Goal: Information Seeking & Learning: Learn about a topic

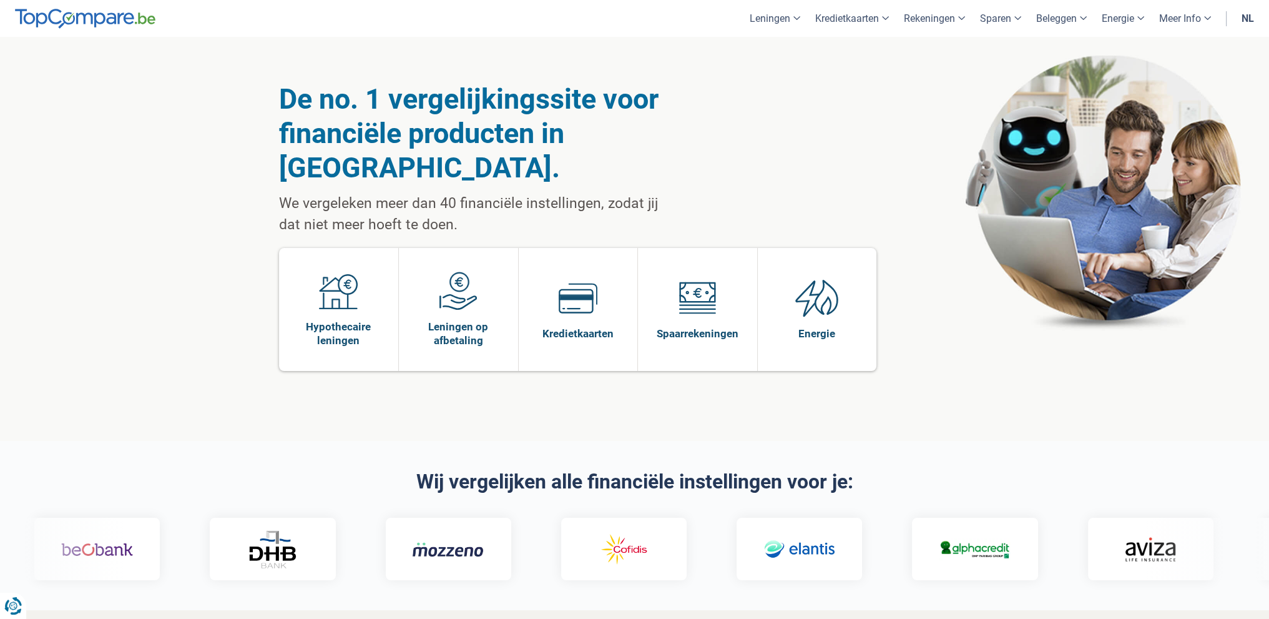
click at [1246, 17] on link "nl" at bounding box center [1247, 18] width 27 height 37
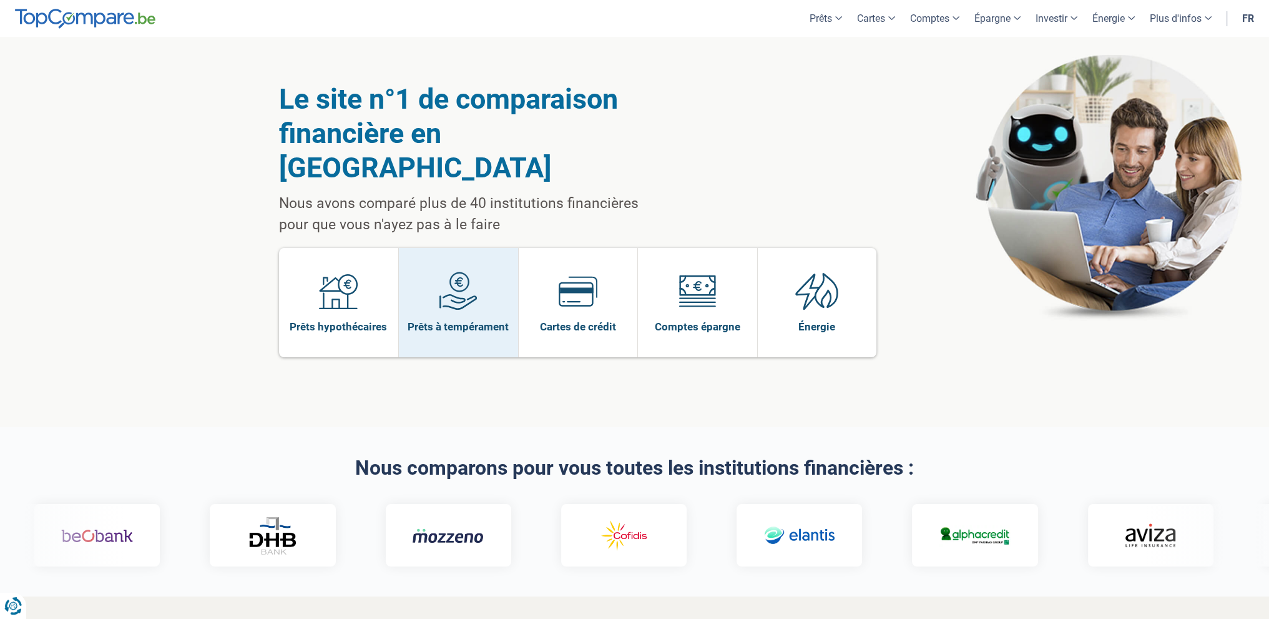
click at [453, 272] on img at bounding box center [458, 291] width 39 height 39
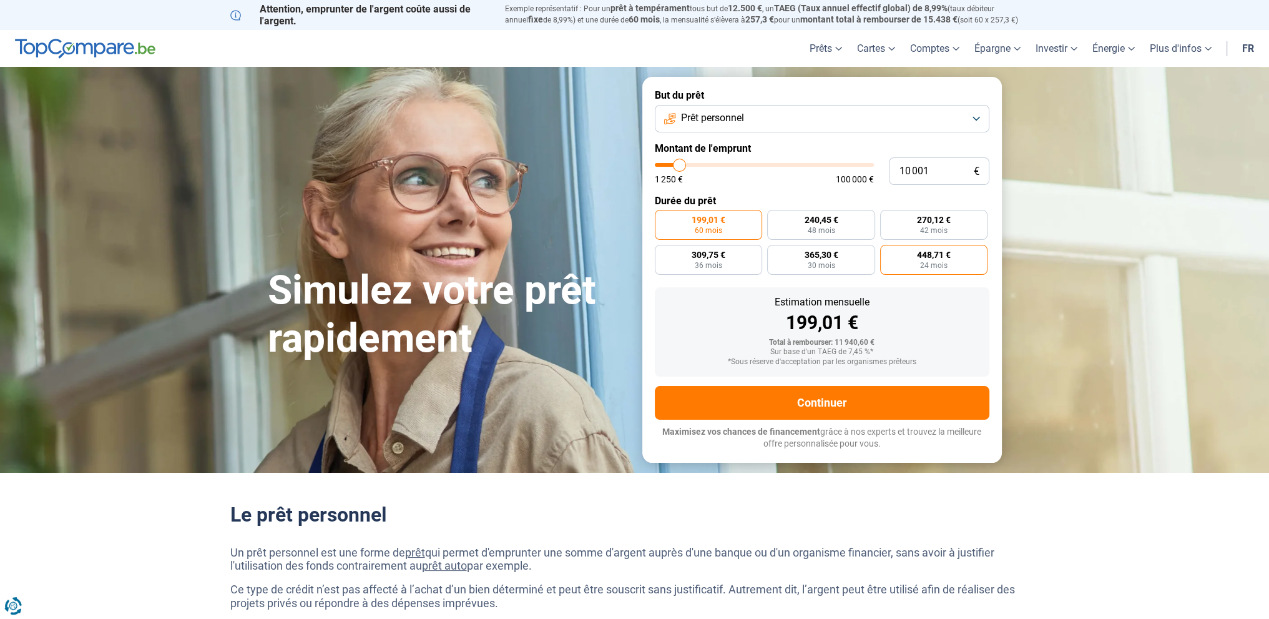
click at [921, 255] on span "448,71 €" at bounding box center [934, 254] width 34 height 9
click at [888, 253] on input "448,71 € 24 mois" at bounding box center [884, 249] width 8 height 8
radio input "true"
drag, startPoint x: 933, startPoint y: 171, endPoint x: 800, endPoint y: 170, distance: 133.6
click at [800, 171] on div "10 001 € 1 250 € 100 000 €" at bounding box center [822, 170] width 335 height 27
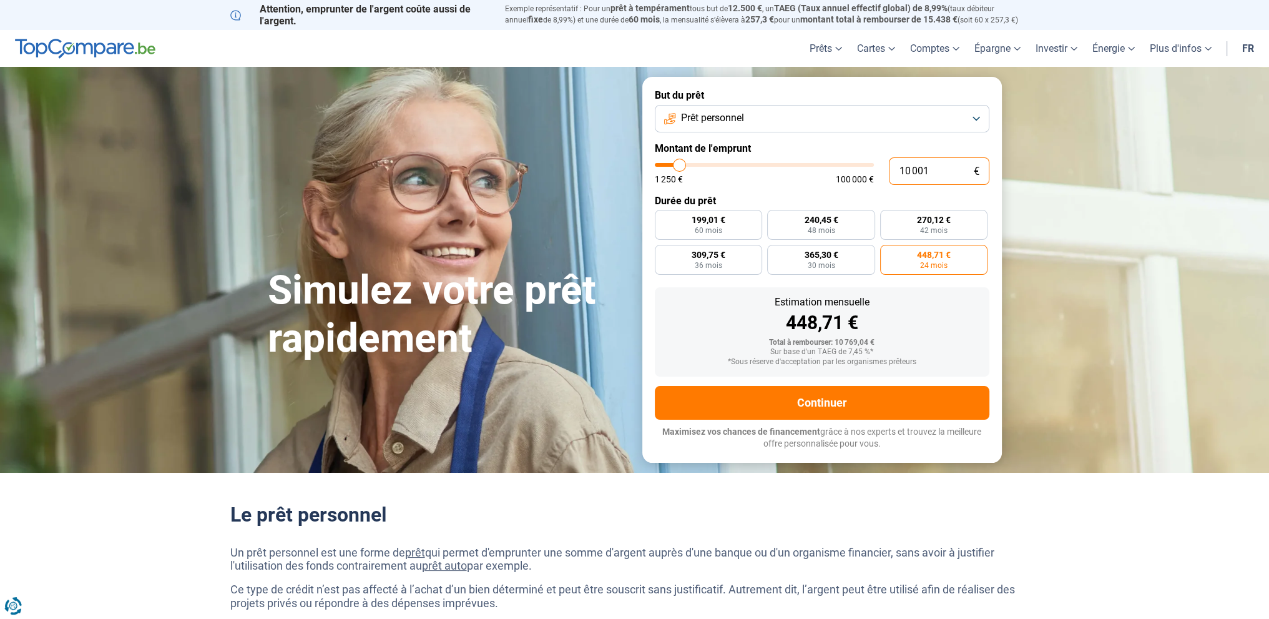
type input "10000"
radio input "true"
type input "12"
type input "1250"
type input "120"
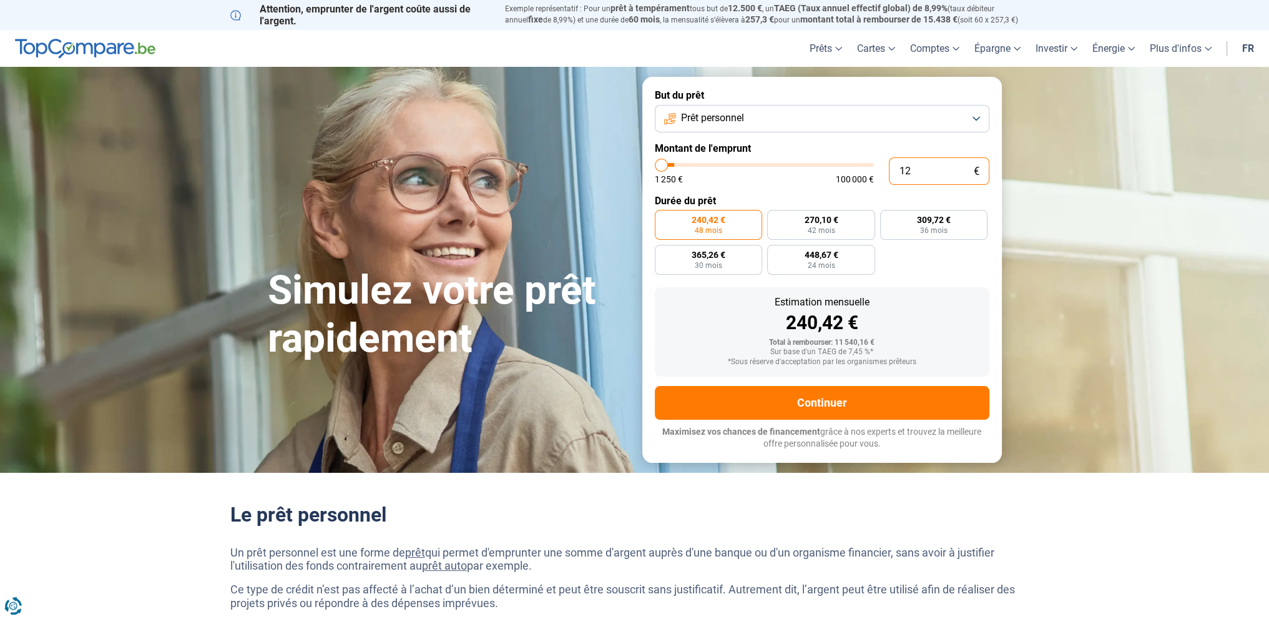
type input "1250"
type input "1 200"
type input "1250"
type input "12 000"
type input "12000"
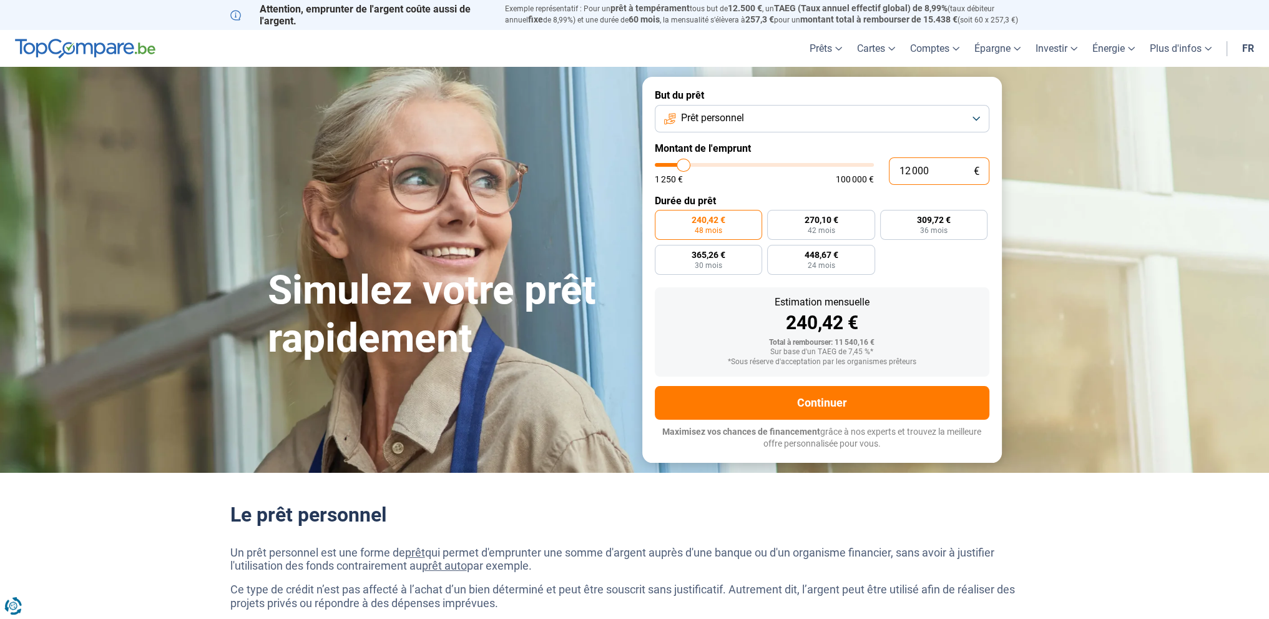
type input "12 000"
radio input "false"
type input "13 500"
type input "13500"
type input "14 250"
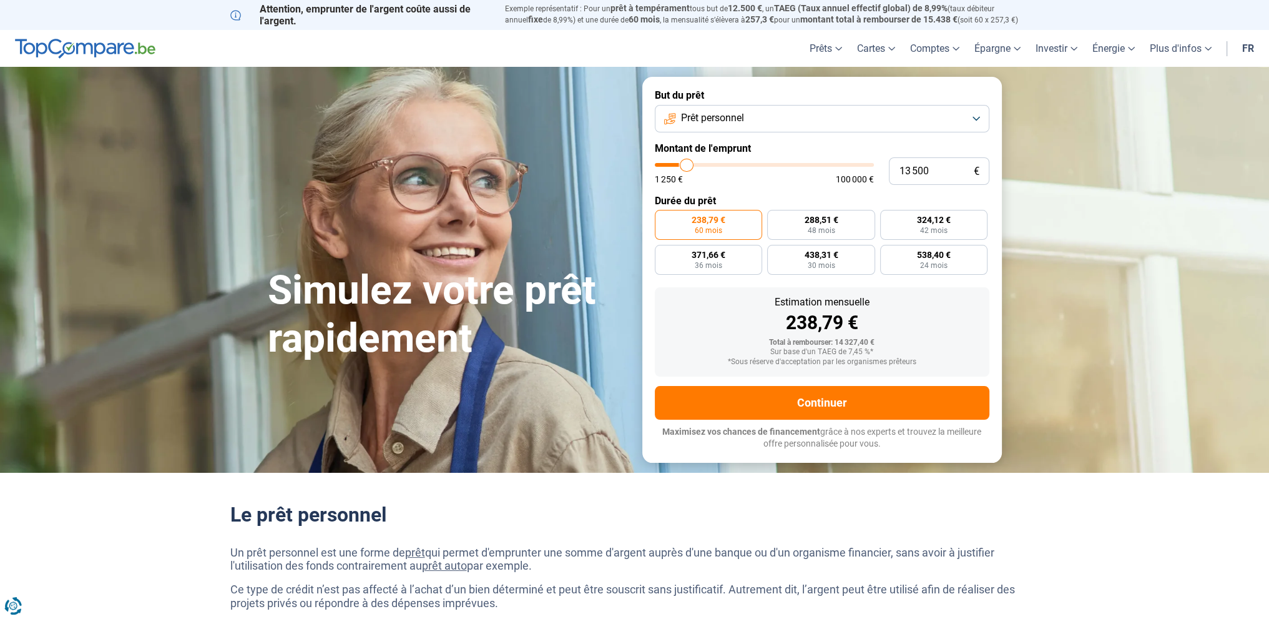
type input "14250"
type input "14 750"
type input "14750"
type input "16 250"
type input "16250"
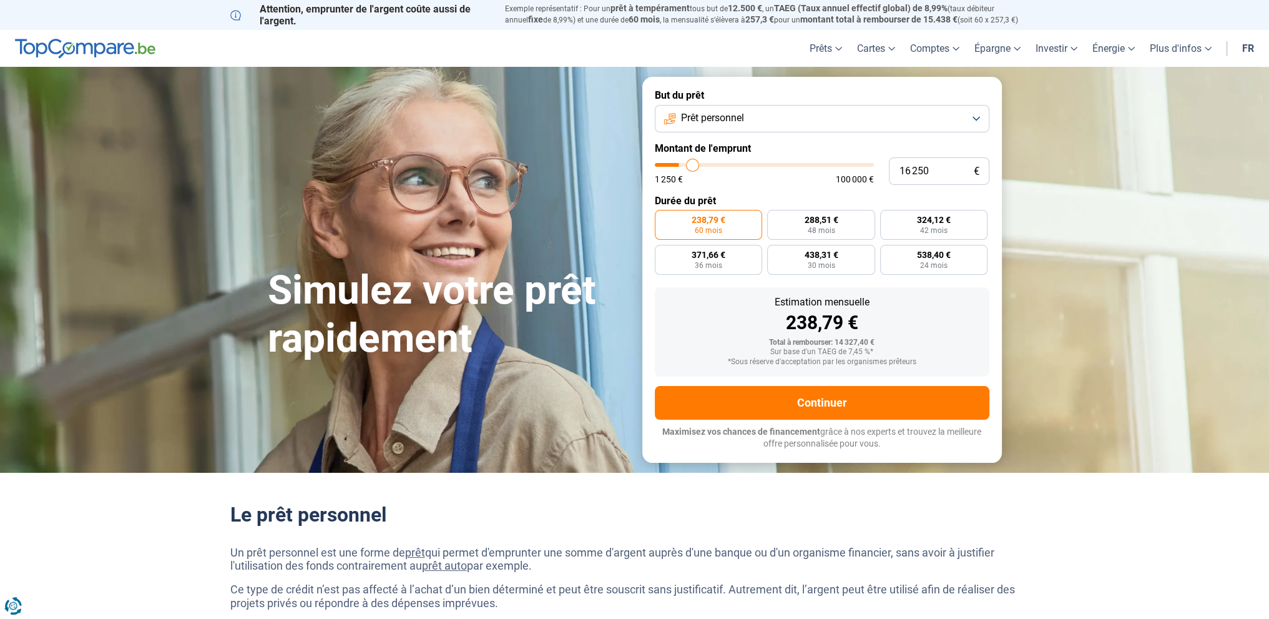
type input "17 000"
type input "17000"
type input "17 750"
type input "17750"
type input "19 500"
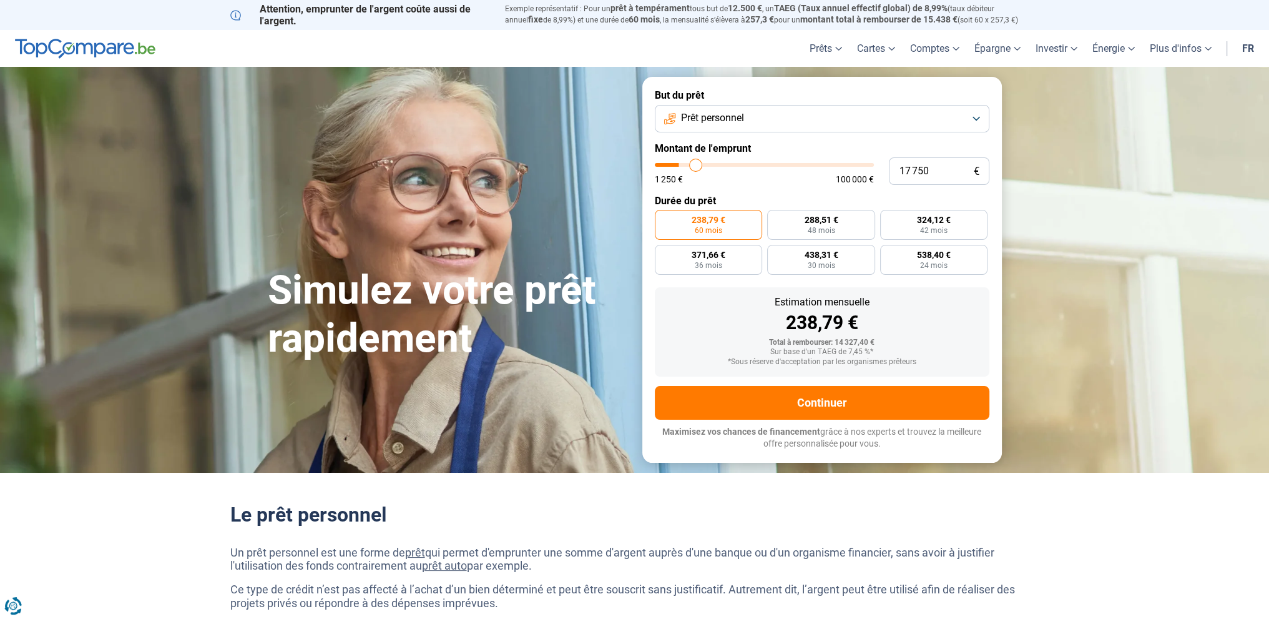
type input "19500"
type input "21 000"
type input "21000"
type input "23 750"
type input "23750"
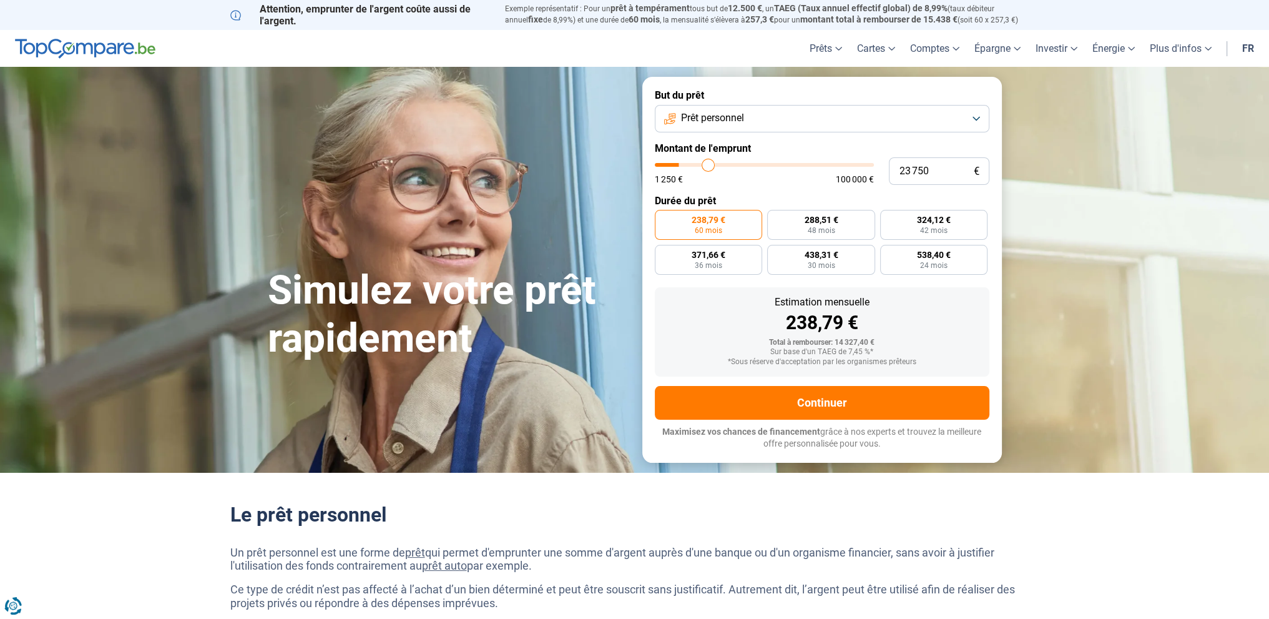
type input "25 250"
type input "25250"
type input "27 000"
type input "27000"
type input "29 000"
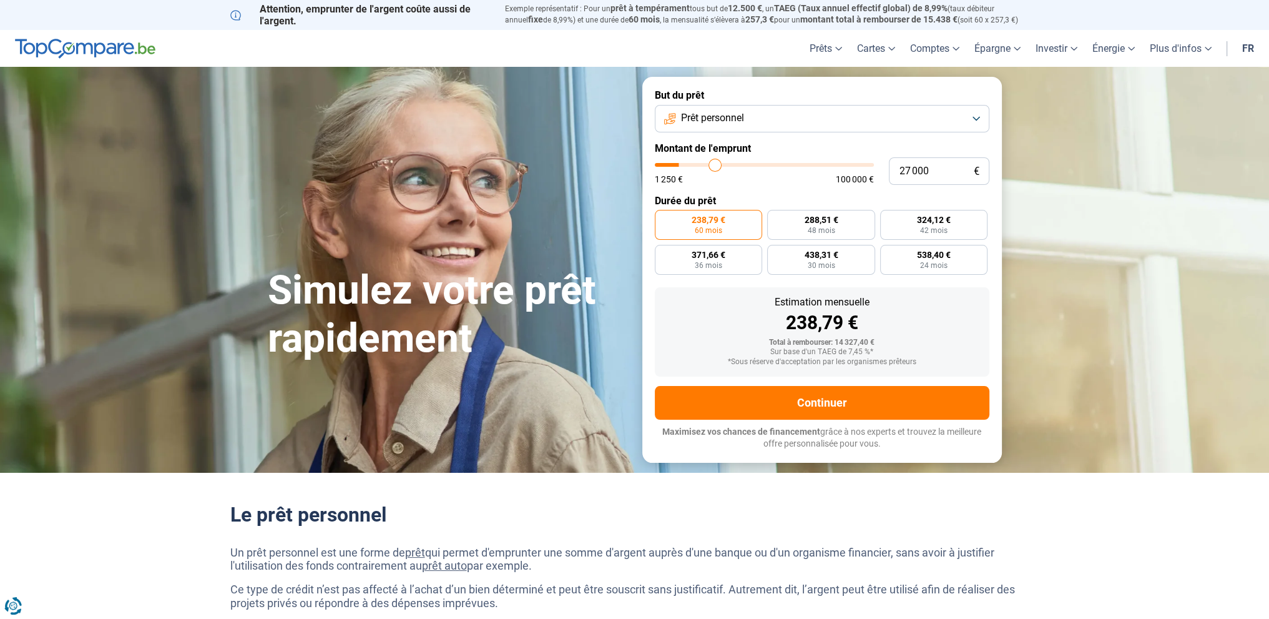
type input "29000"
type input "30 500"
type input "30500"
type input "31 250"
type input "31250"
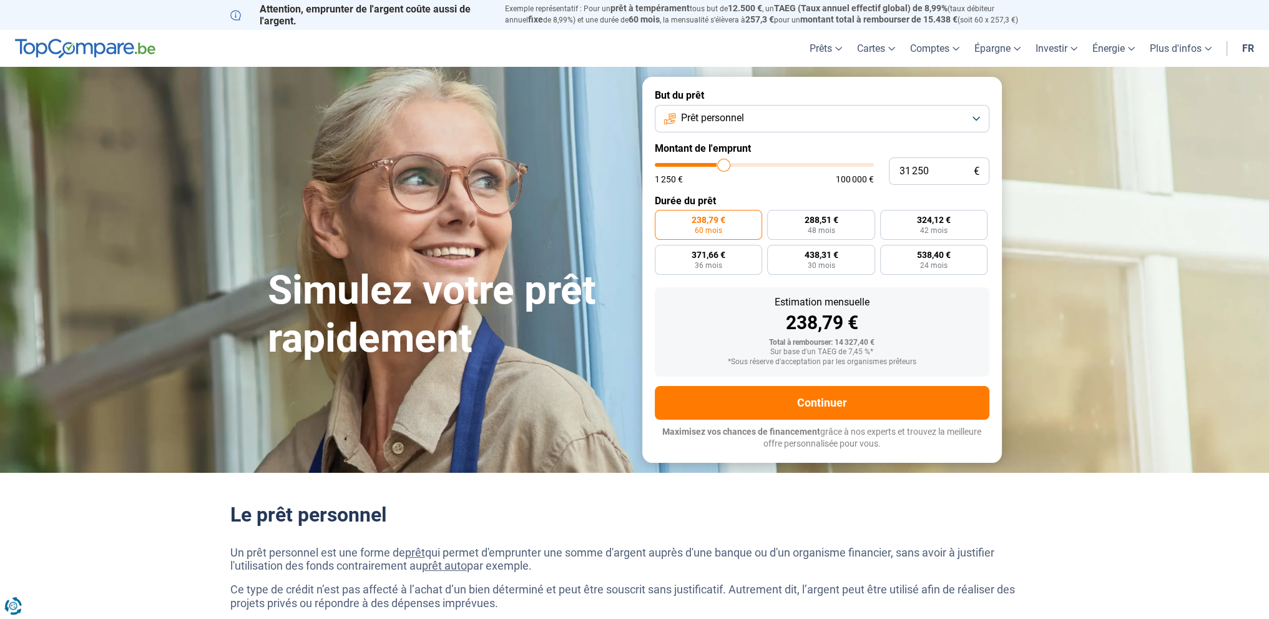
type input "32 250"
type input "32250"
type input "33 000"
type input "33000"
type input "34 500"
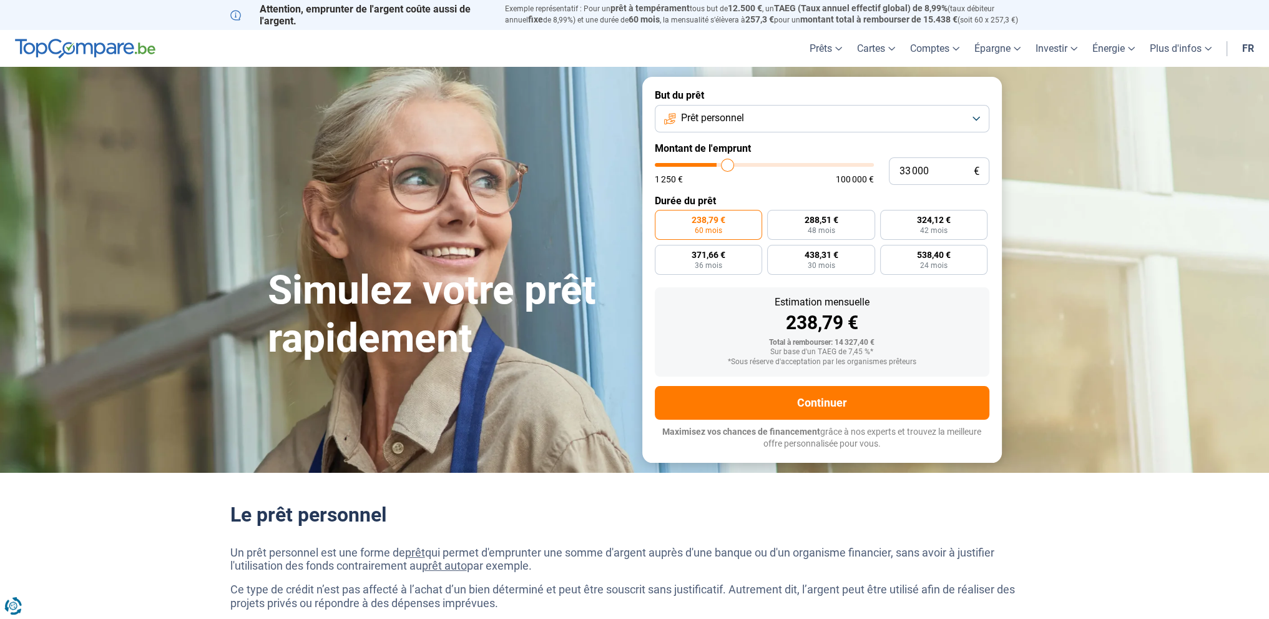
type input "34500"
type input "36 500"
type input "36500"
type input "39 250"
type input "39250"
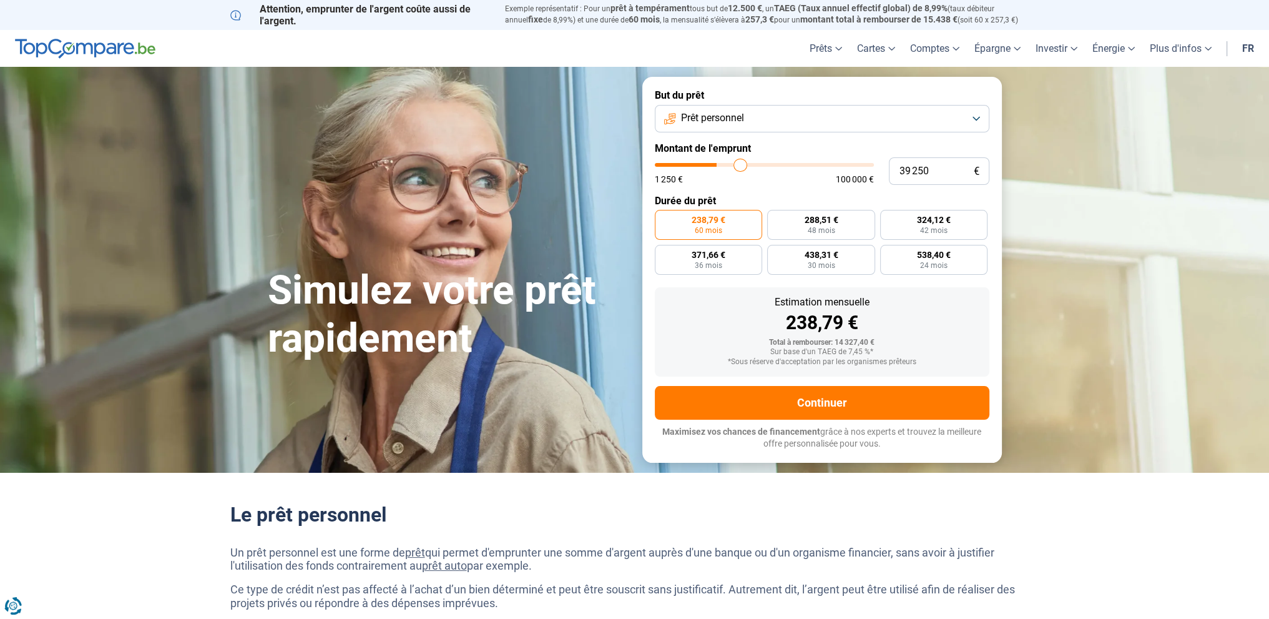
type input "42 750"
type input "42750"
type input "43 250"
type input "43250"
type input "45 250"
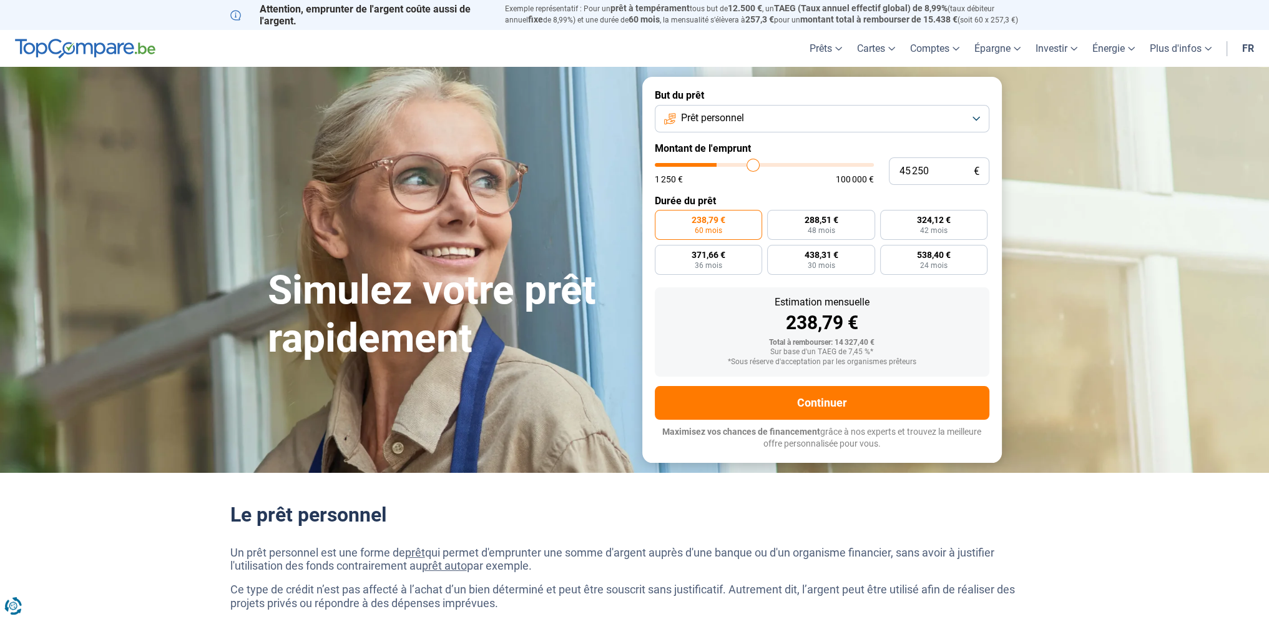
drag, startPoint x: 685, startPoint y: 163, endPoint x: 754, endPoint y: 164, distance: 68.7
type input "45250"
click at [753, 164] on input "range" at bounding box center [764, 165] width 219 height 4
radio input "false"
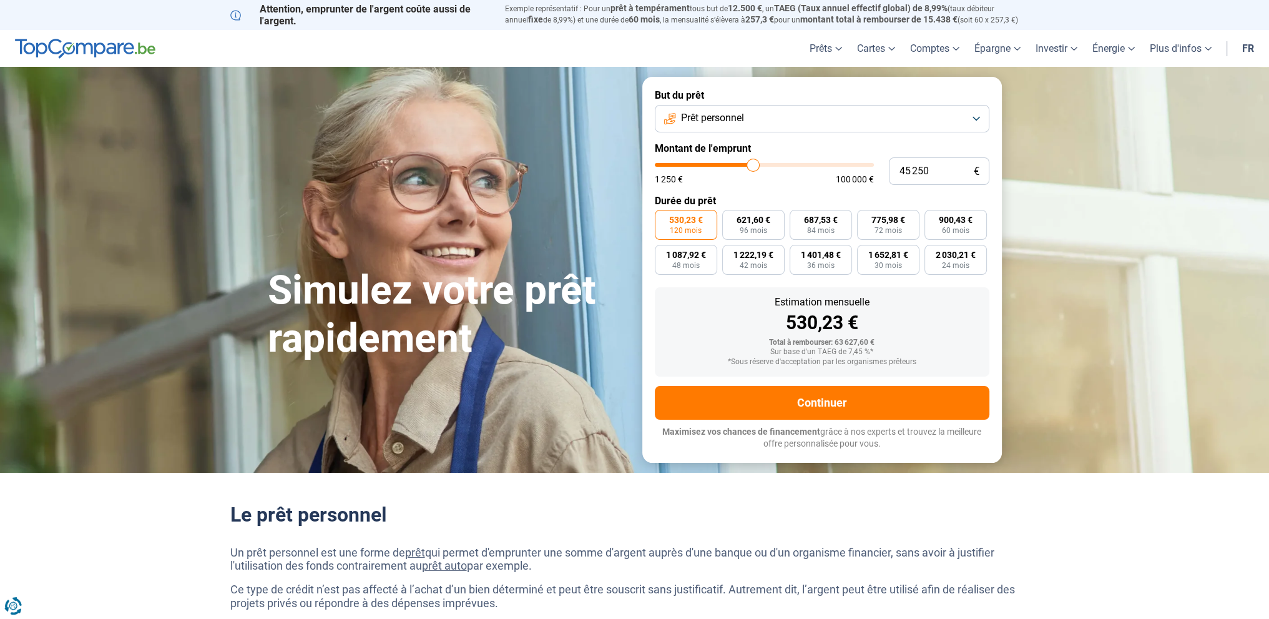
type input "43 500"
type input "43500"
type input "42 250"
type input "42250"
type input "41 500"
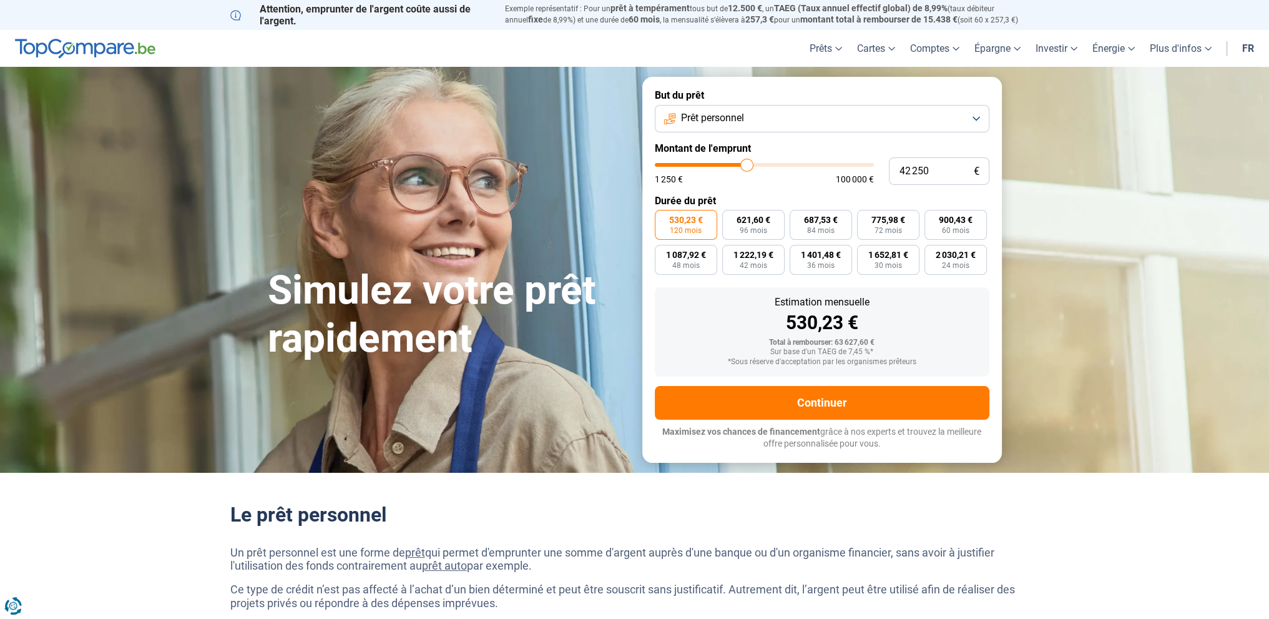
type input "41500"
type input "40 750"
type input "40750"
type input "39 500"
type input "39500"
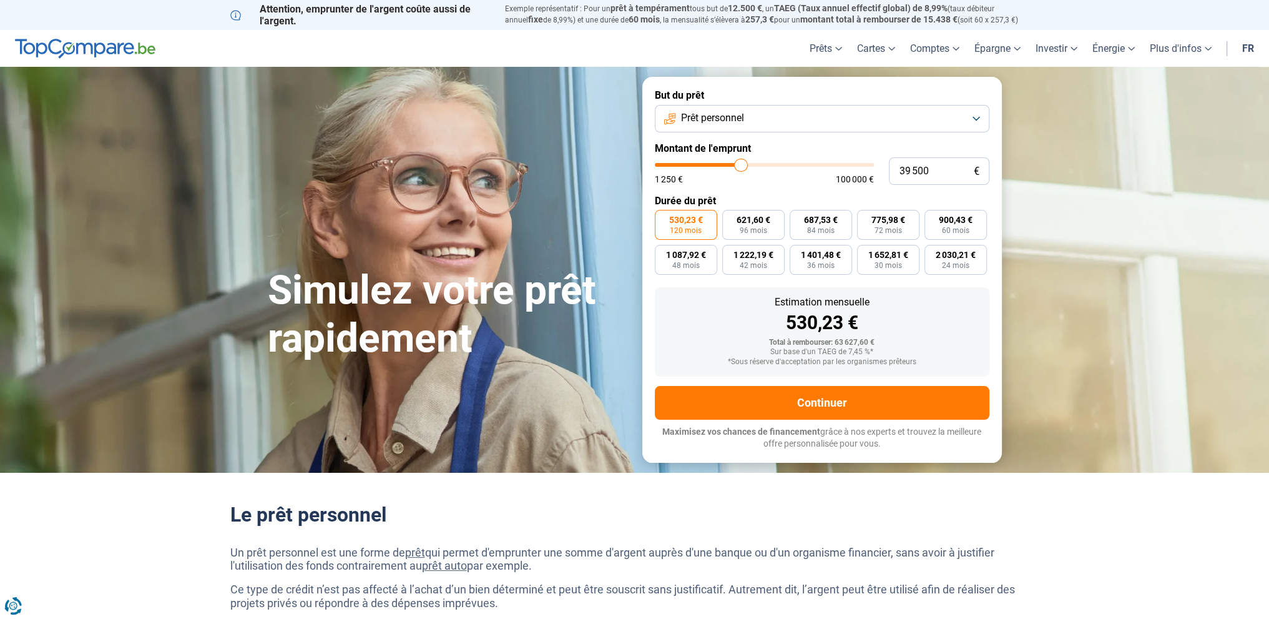
type input "38 000"
type input "38000"
type input "36 750"
type input "36750"
type input "35 500"
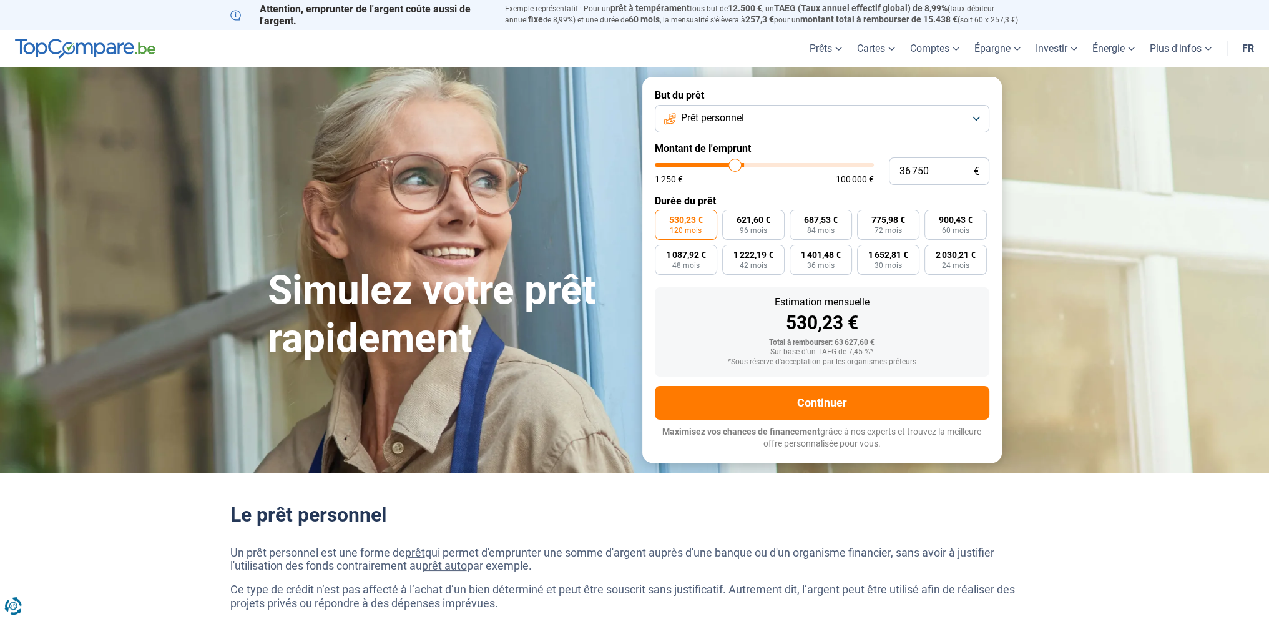
type input "35500"
type input "33 250"
type input "33250"
type input "32 500"
type input "32500"
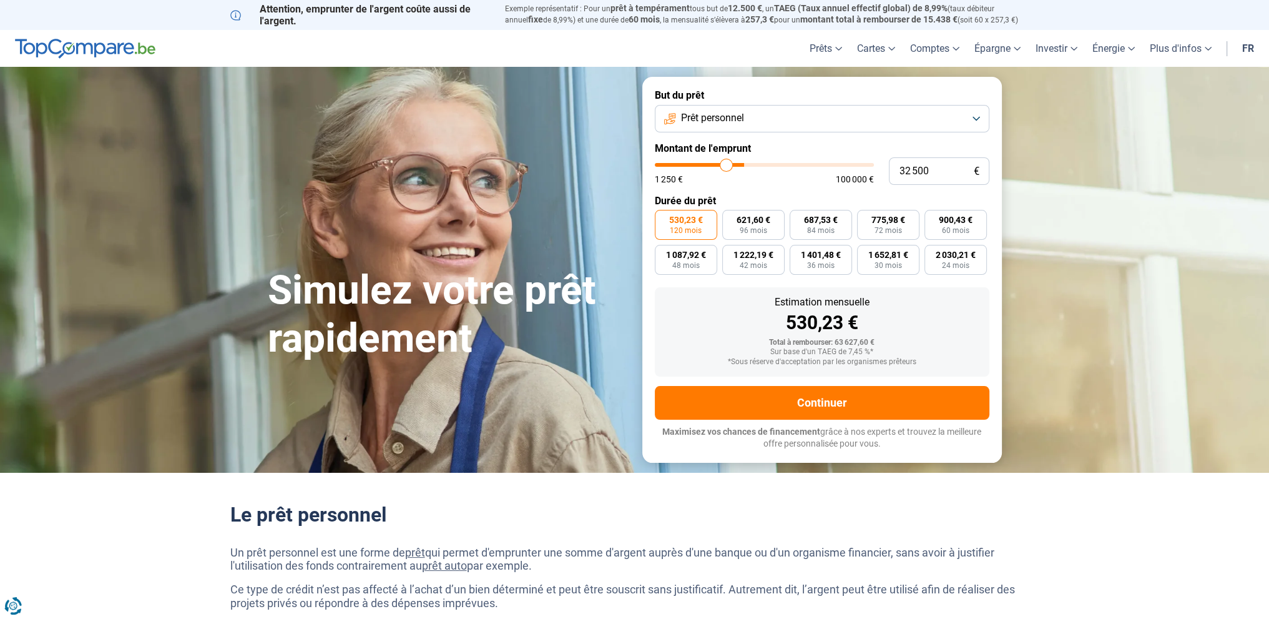
type input "30 750"
type input "30750"
type input "28 750"
type input "28750"
type input "26 500"
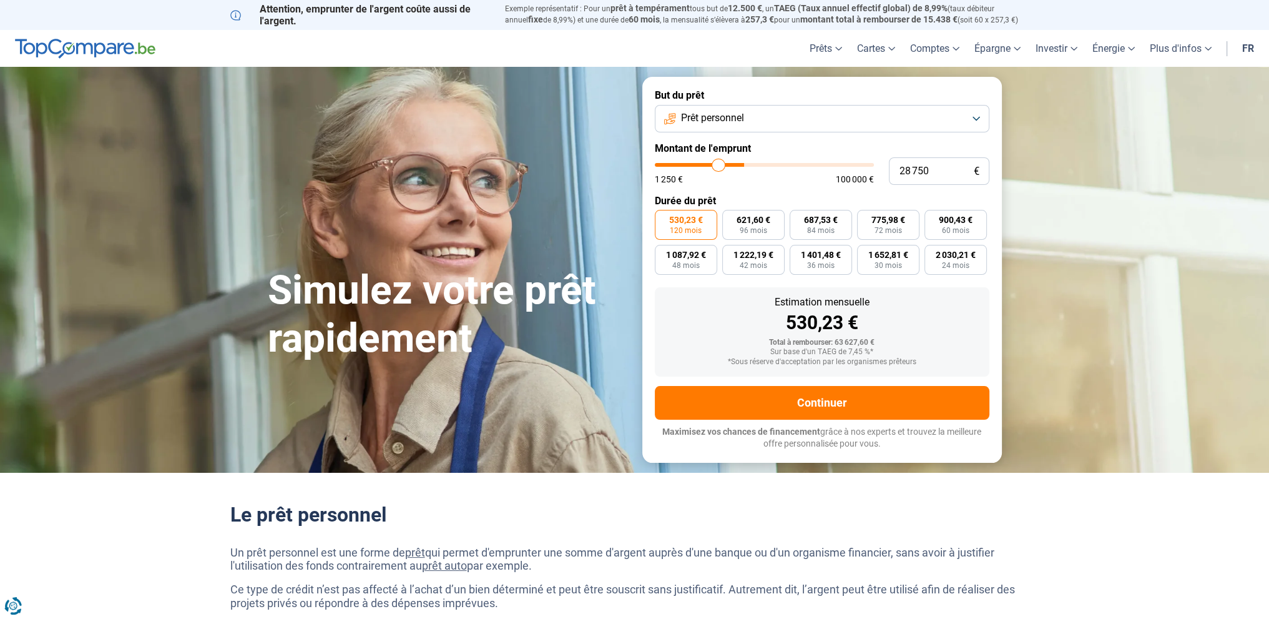
type input "26500"
type input "24 000"
type input "24000"
type input "23 250"
type input "23250"
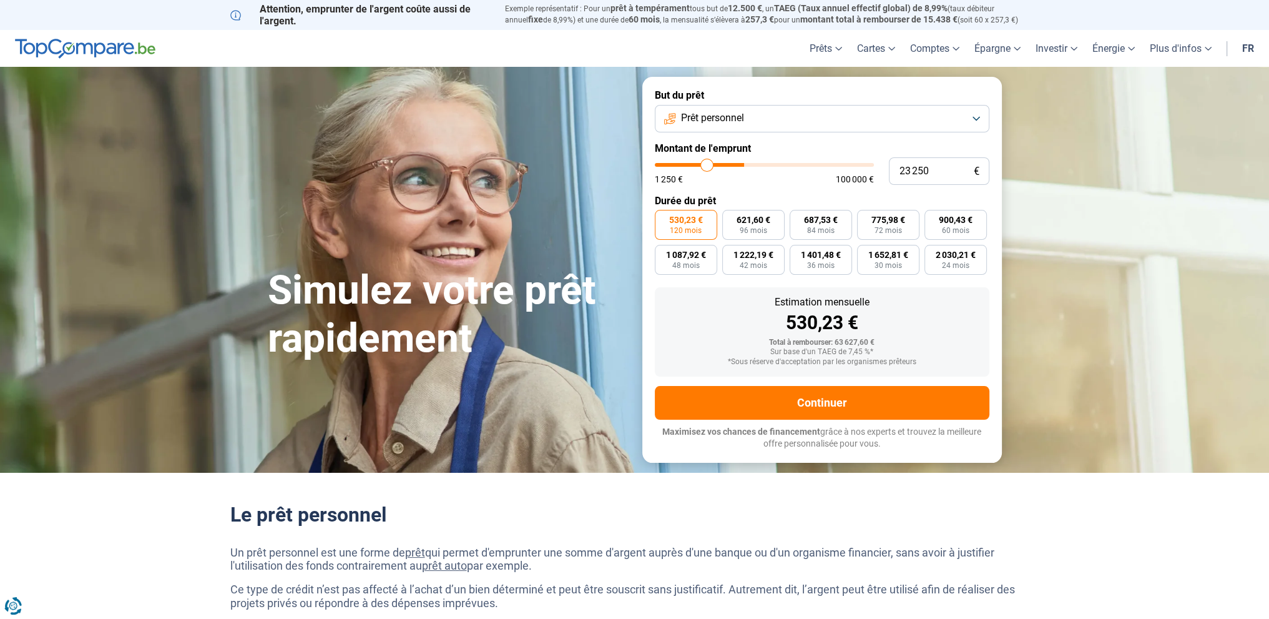
type input "22 500"
type input "22500"
type input "21 750"
drag, startPoint x: 750, startPoint y: 164, endPoint x: 700, endPoint y: 159, distance: 50.8
type input "21250"
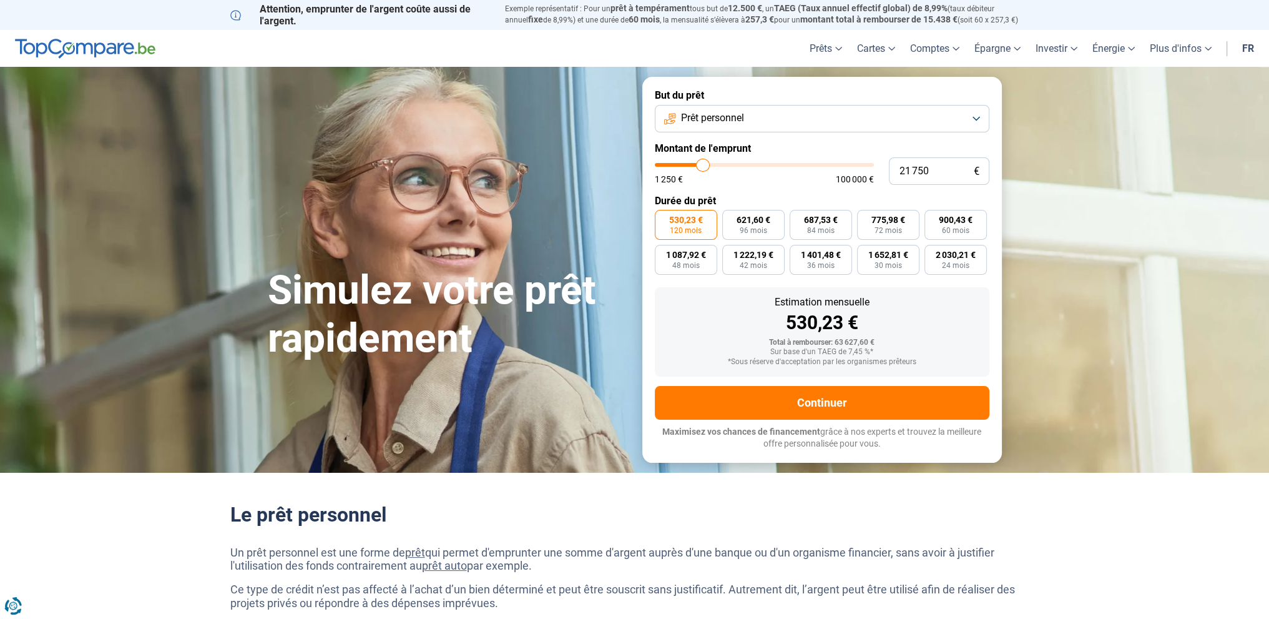
click at [703, 163] on input "range" at bounding box center [764, 165] width 219 height 4
type input "18 000"
type input "18000"
type input "14 250"
type input "14250"
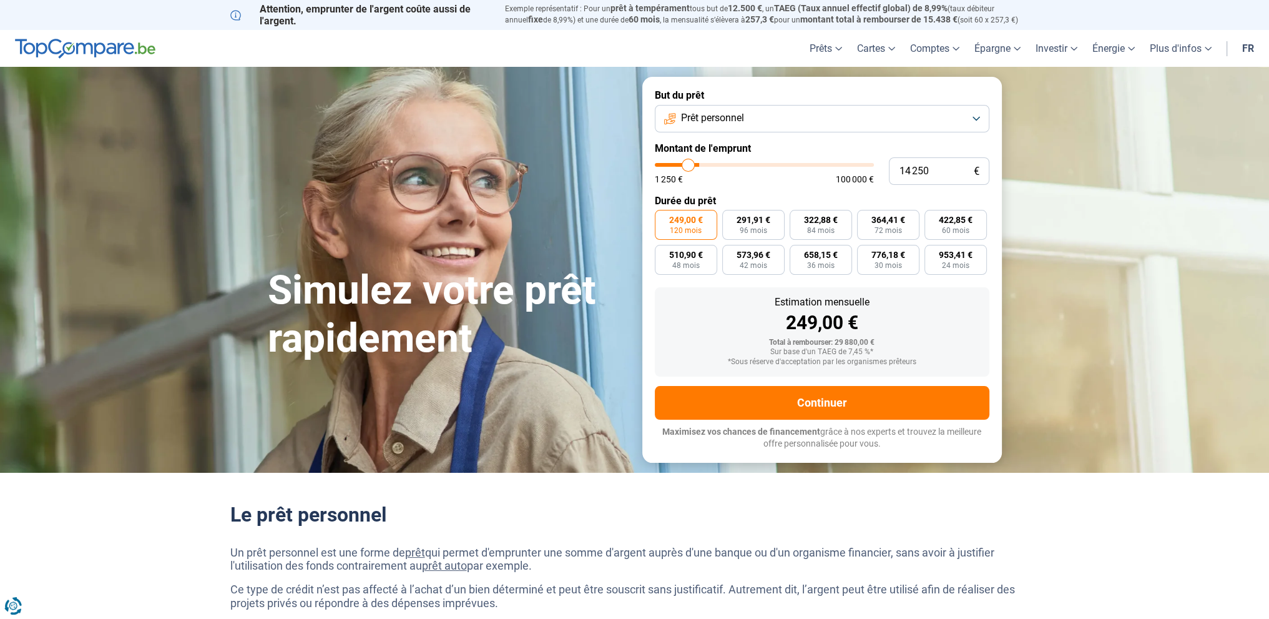
type input "12 500"
type input "12500"
type input "10 500"
type input "10500"
type input "9 000"
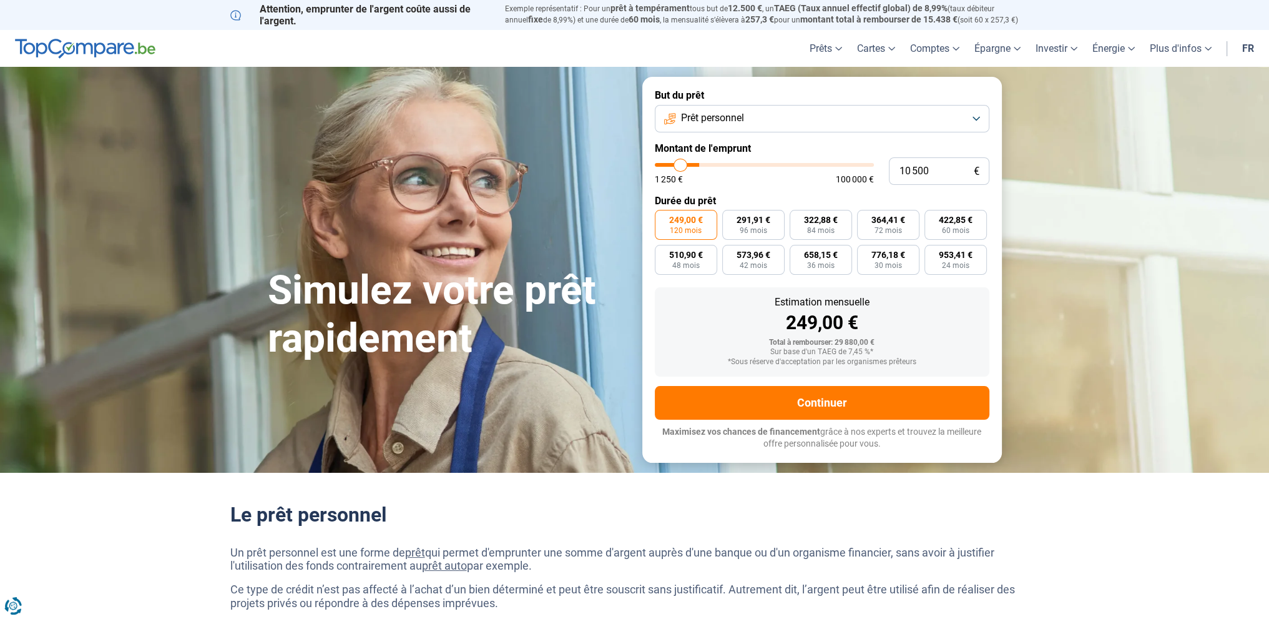
type input "9000"
type input "8 250"
type input "8250"
type input "7 500"
type input "7500"
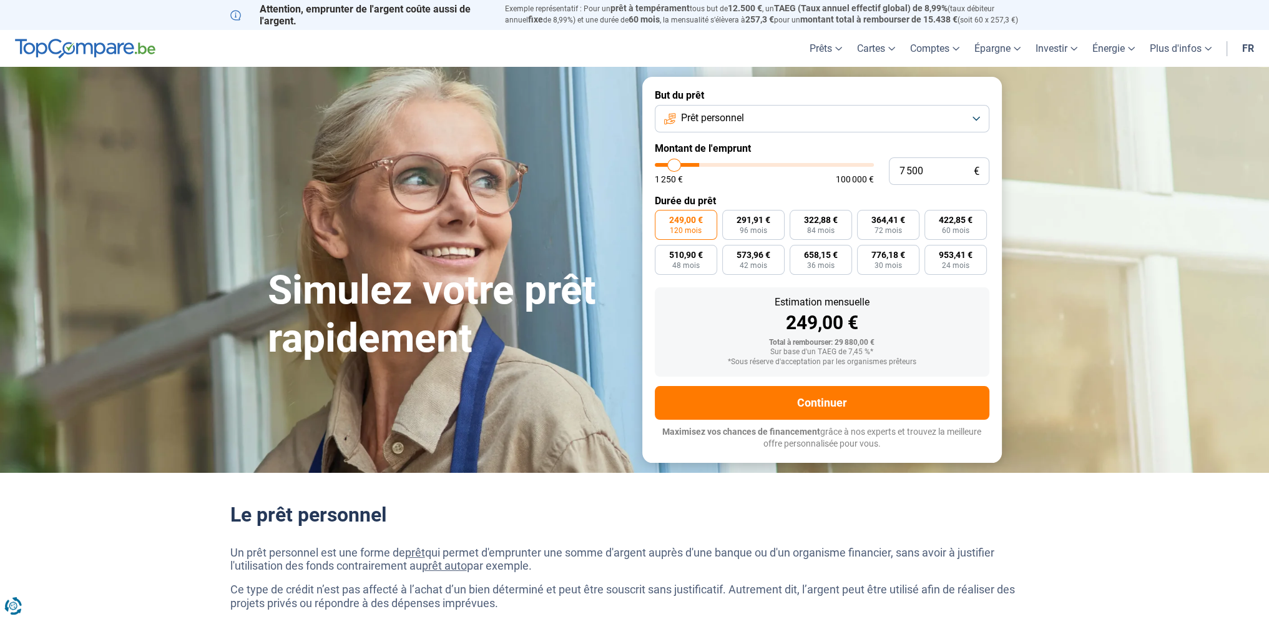
type input "6 250"
type input "6250"
type input "5 000"
type input "5000"
type input "2 250"
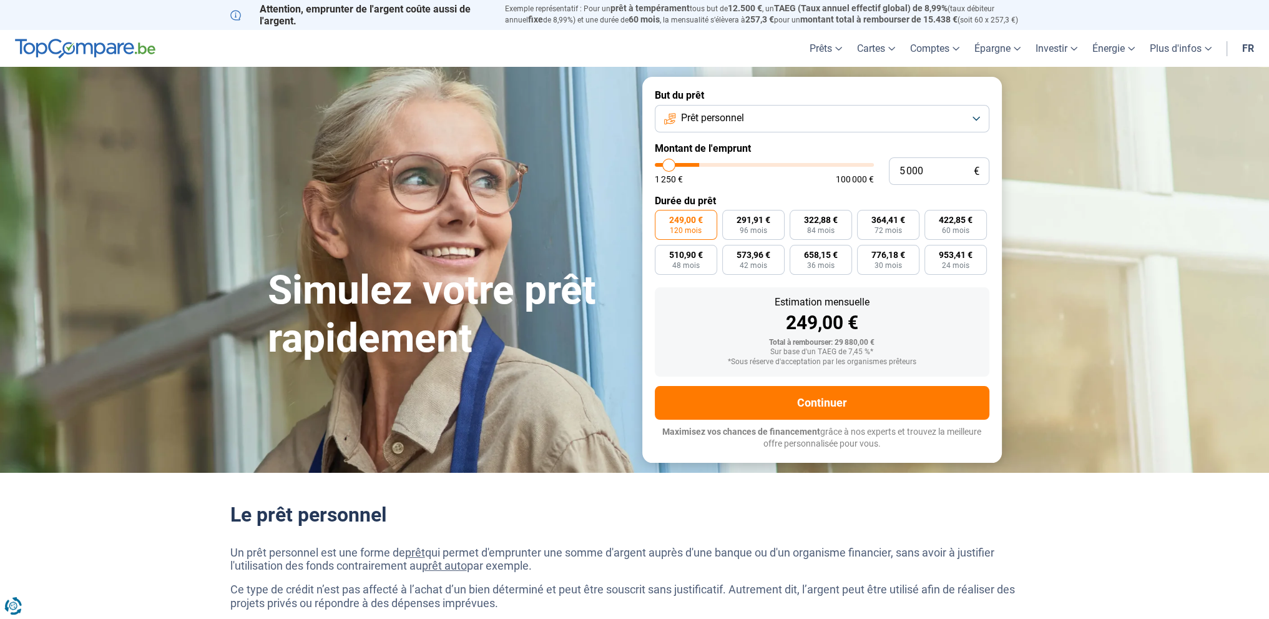
type input "2250"
type input "1 250"
type input "1250"
type input "2 000"
type input "2000"
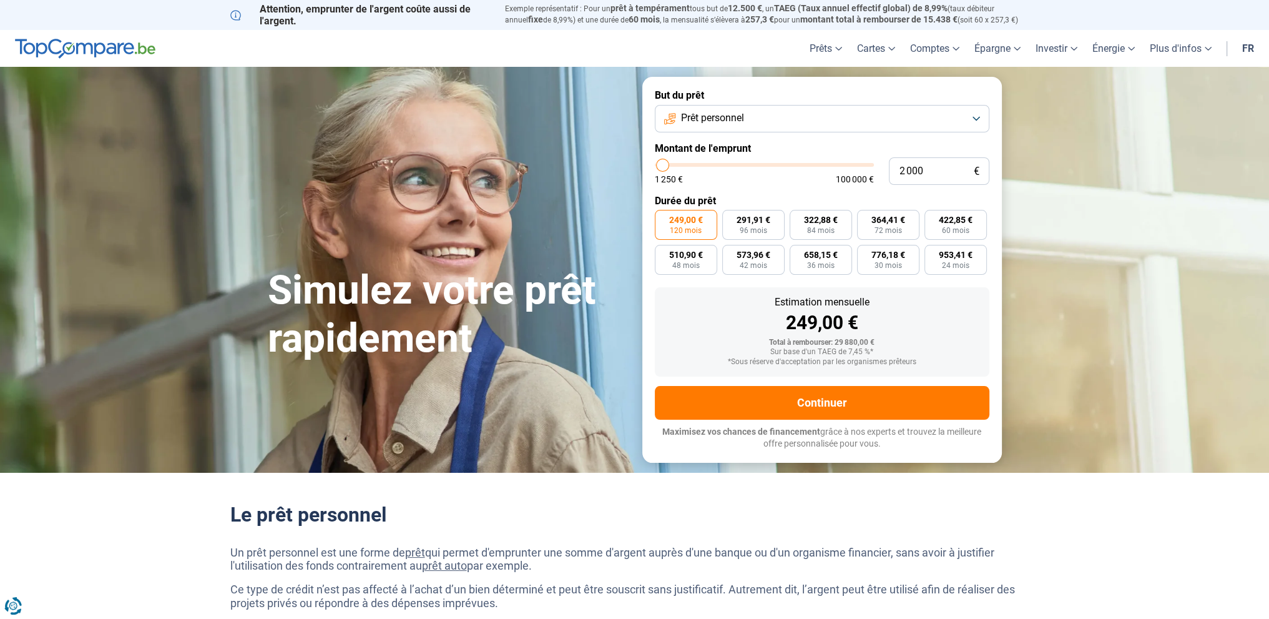
type input "2 750"
type input "2750"
type input "3 500"
type input "3500"
type input "4 000"
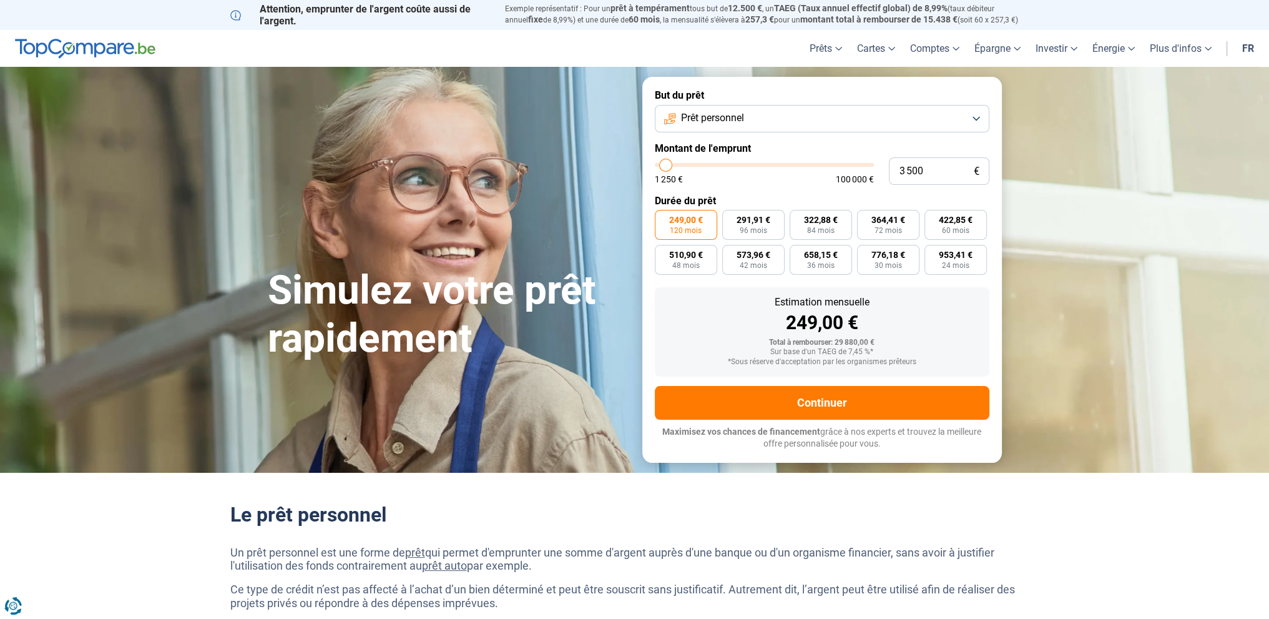
type input "4000"
type input "4 750"
type input "4750"
type input "5 500"
type input "5500"
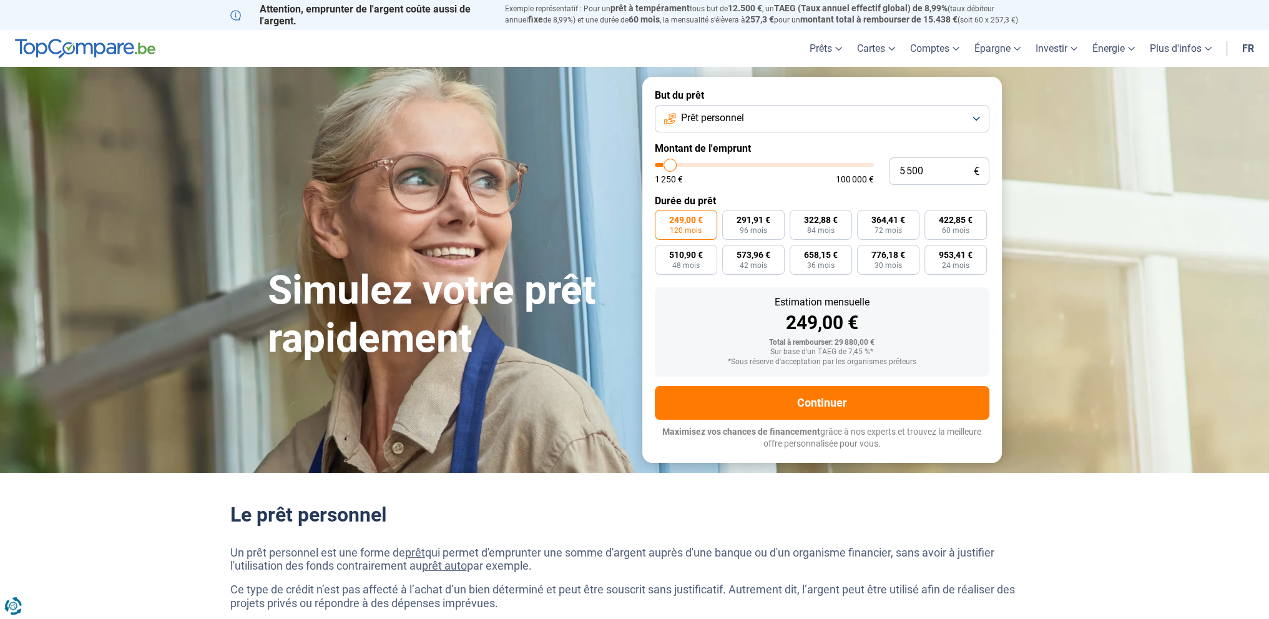
type input "8 000"
type input "8000"
type input "8 750"
type input "8750"
type input "10 250"
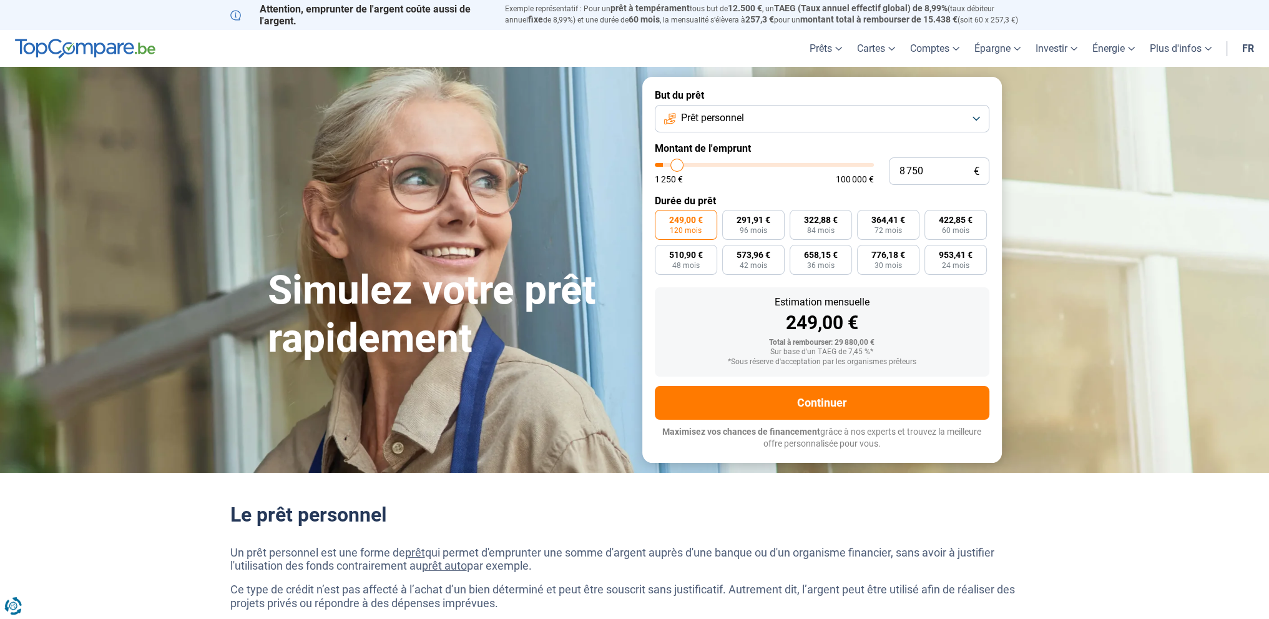
type input "10250"
type input "10 750"
type input "10750"
type input "11 500"
type input "11500"
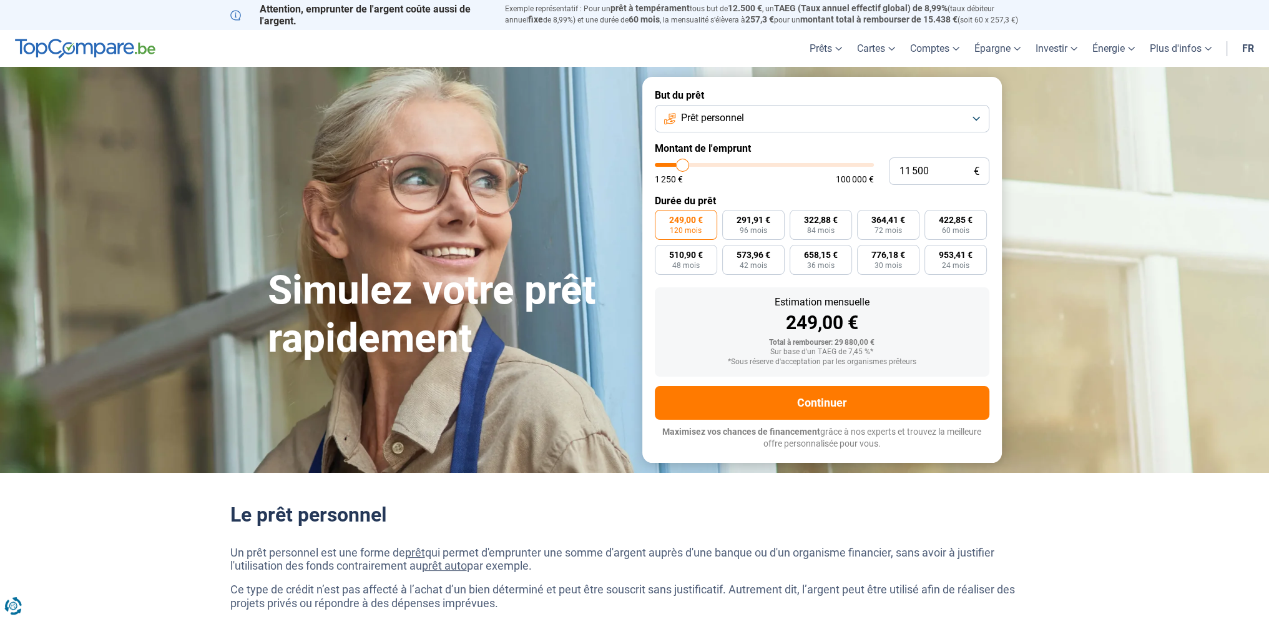
type input "12 250"
type input "12250"
type input "12 750"
type input "12750"
type input "13 500"
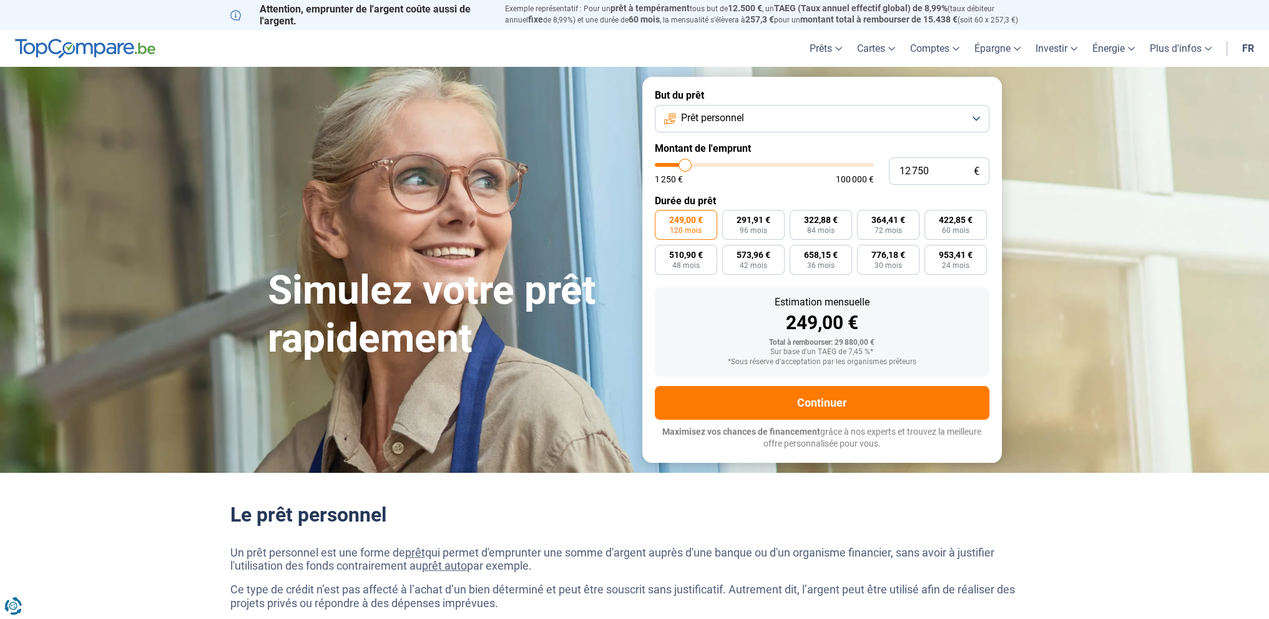
type input "13500"
type input "14 250"
drag, startPoint x: 700, startPoint y: 159, endPoint x: 689, endPoint y: 162, distance: 11.5
type input "14250"
click at [689, 163] on input "range" at bounding box center [764, 165] width 219 height 4
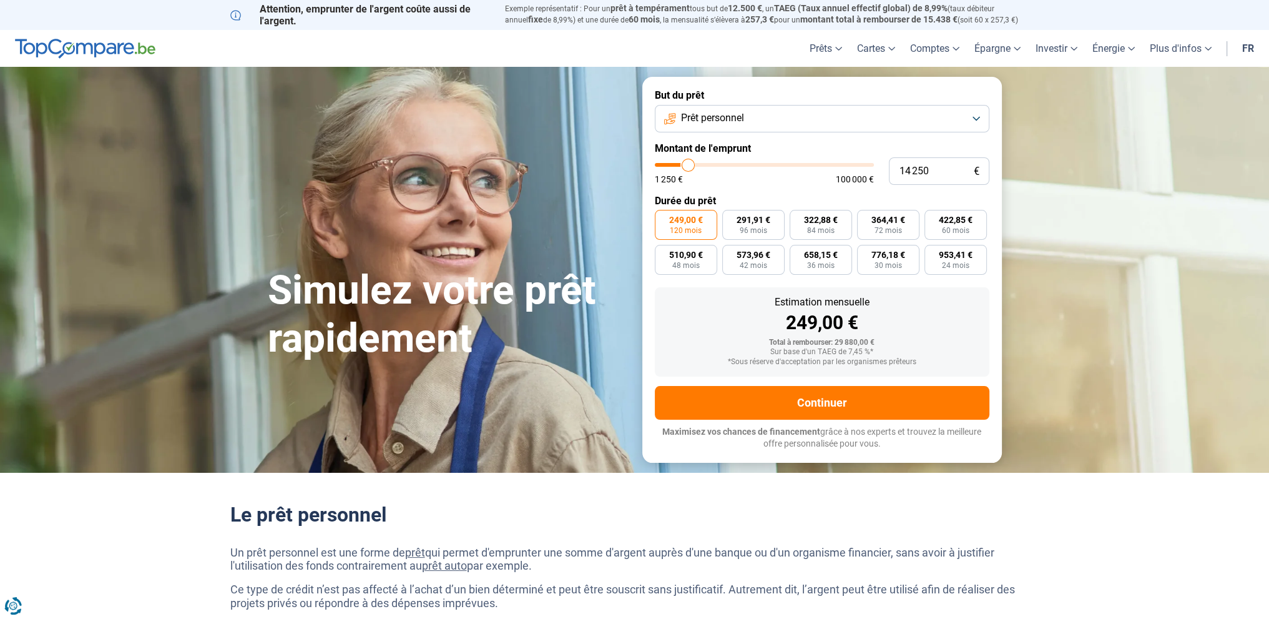
radio input "true"
drag, startPoint x: 945, startPoint y: 172, endPoint x: 809, endPoint y: 162, distance: 136.5
click at [809, 162] on div "14 250 € 1 250 € 100 000 €" at bounding box center [822, 170] width 335 height 27
type input "1"
type input "1250"
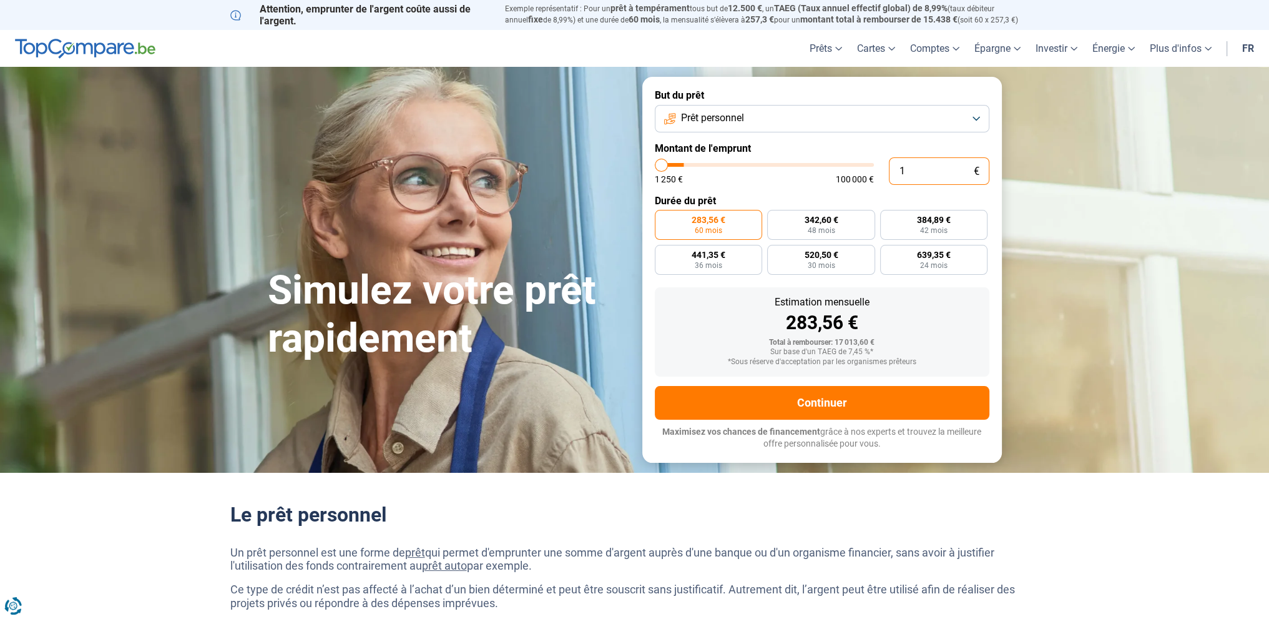
type input "12"
type input "1250"
type input "120"
type input "1250"
type input "1 200"
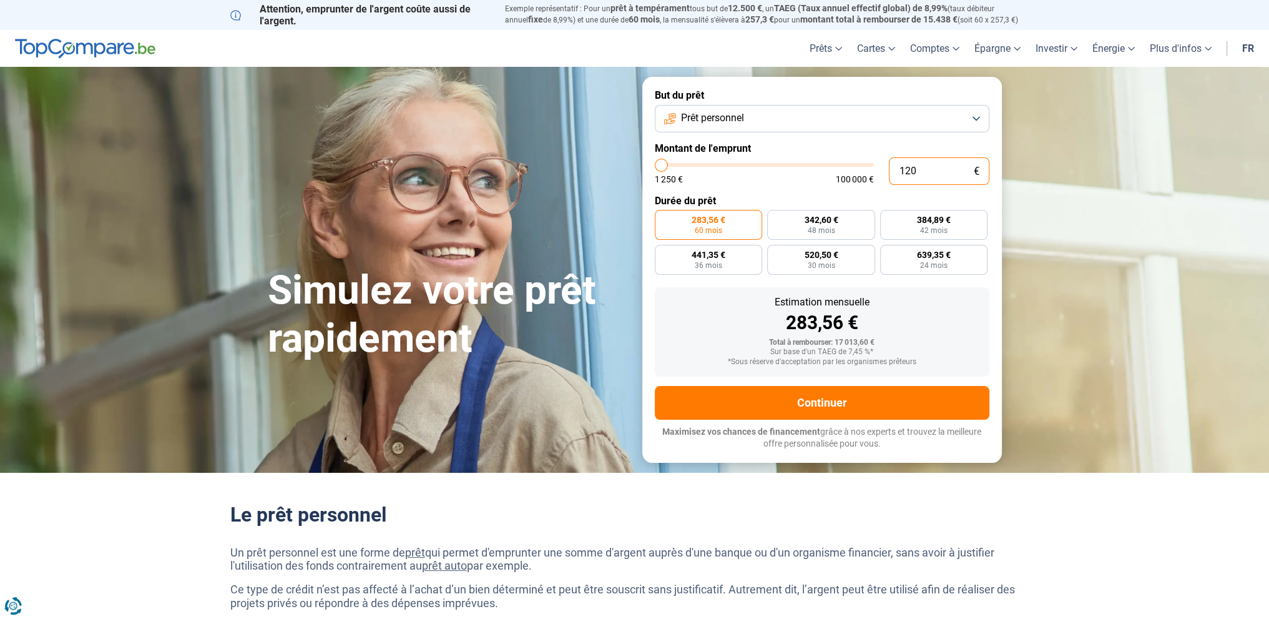
type input "1250"
type input "12 000"
type input "12000"
type input "12 000"
click at [958, 252] on label "538,40 € 24 mois" at bounding box center [934, 260] width 108 height 30
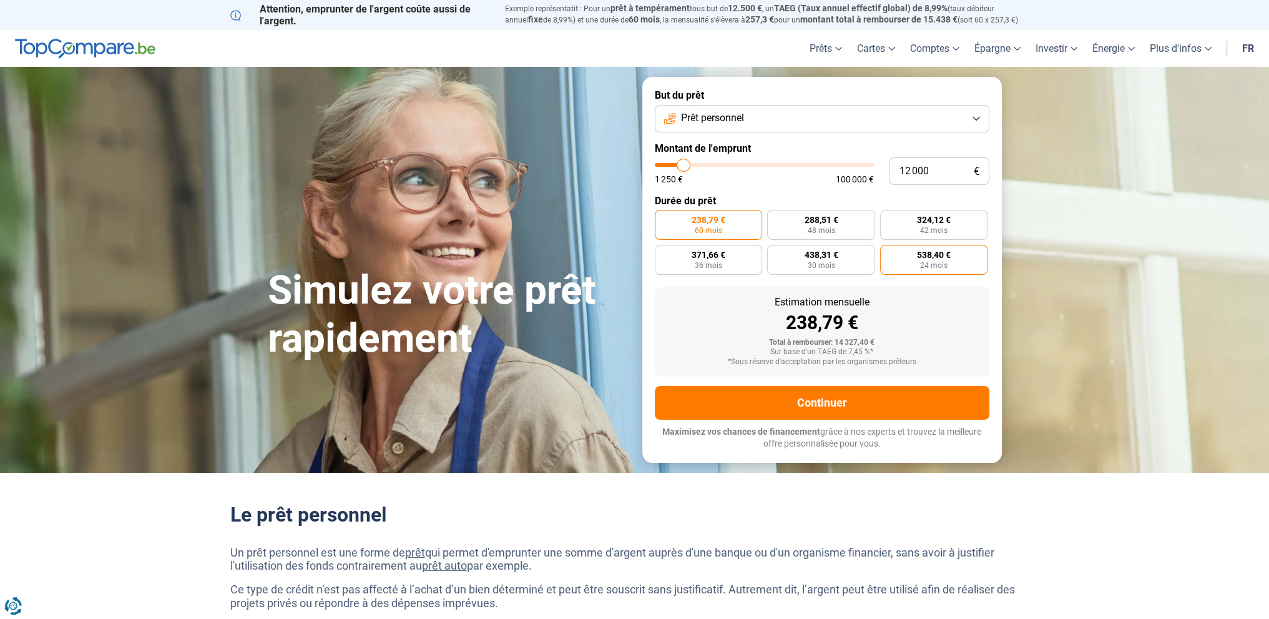
click at [888, 252] on input "538,40 € 24 mois" at bounding box center [884, 249] width 8 height 8
radio input "true"
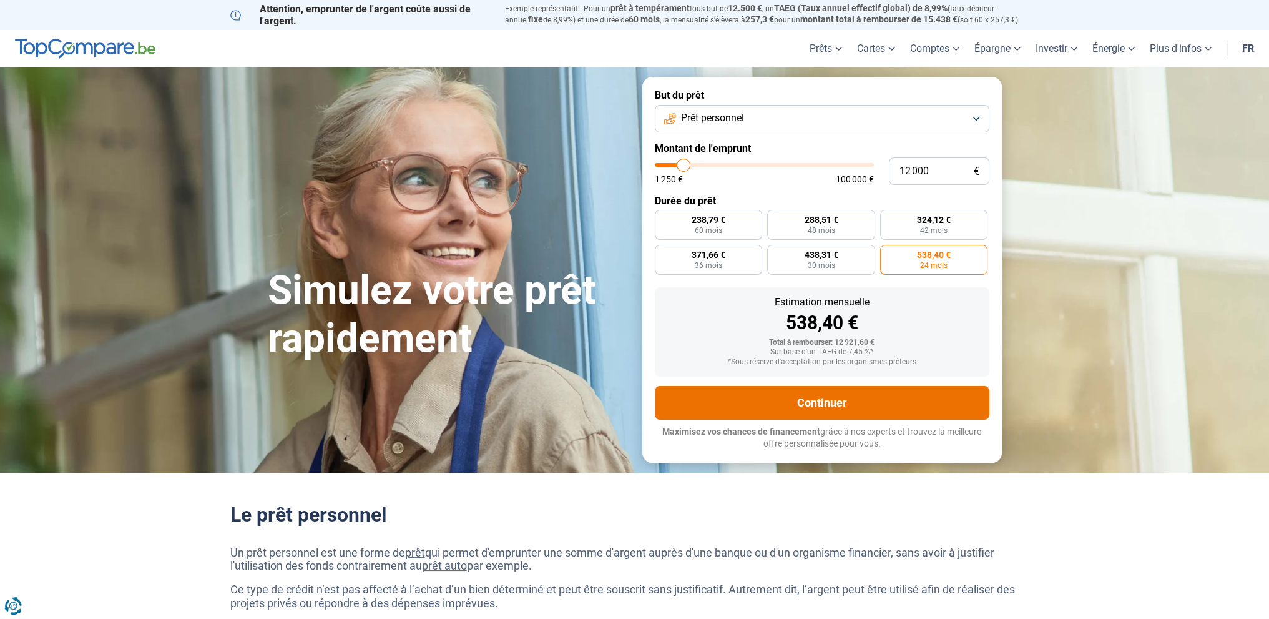
click at [803, 396] on button "Continuer" at bounding box center [822, 403] width 335 height 34
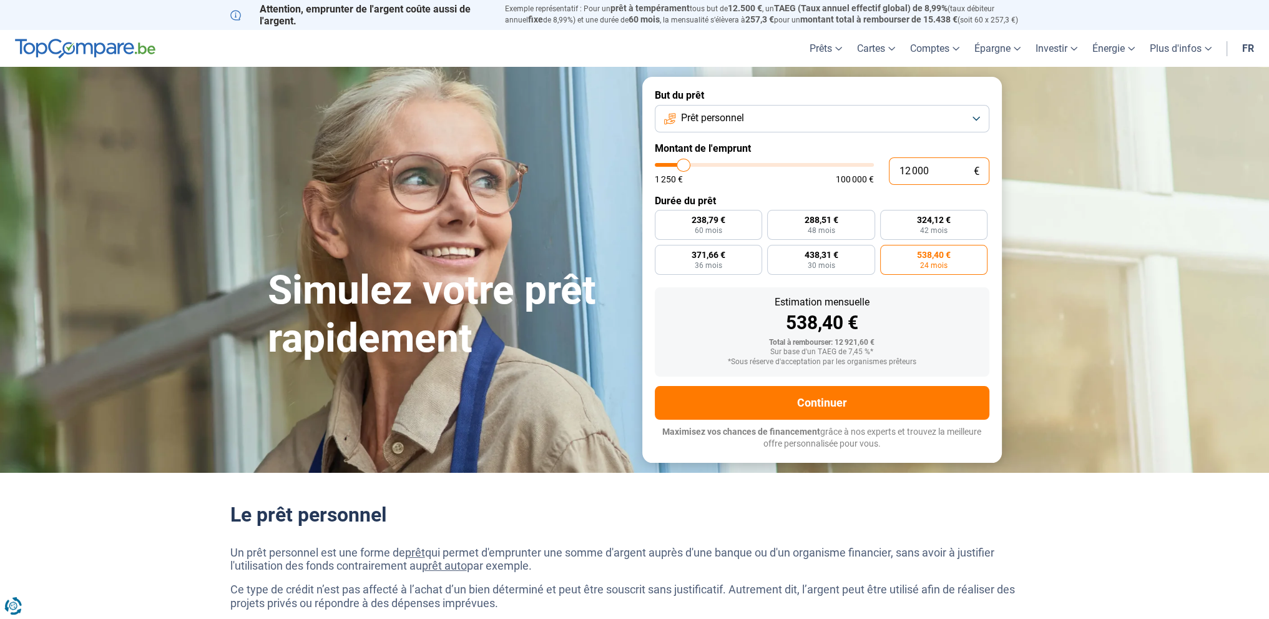
drag, startPoint x: 948, startPoint y: 166, endPoint x: 793, endPoint y: 168, distance: 155.5
click at [793, 168] on div "12 000 € 1 250 € 100 000 €" at bounding box center [822, 170] width 335 height 27
type input "3"
type input "1250"
type input "30"
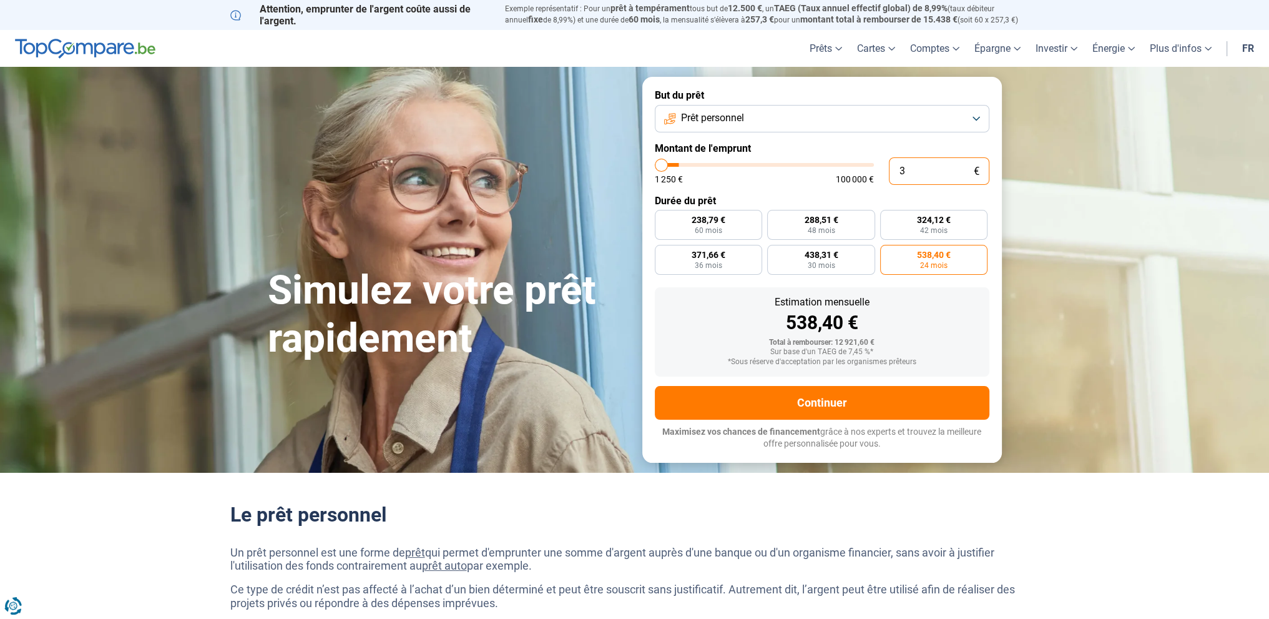
type input "1250"
type input "300"
type input "1250"
type input "3 000"
type input "3000"
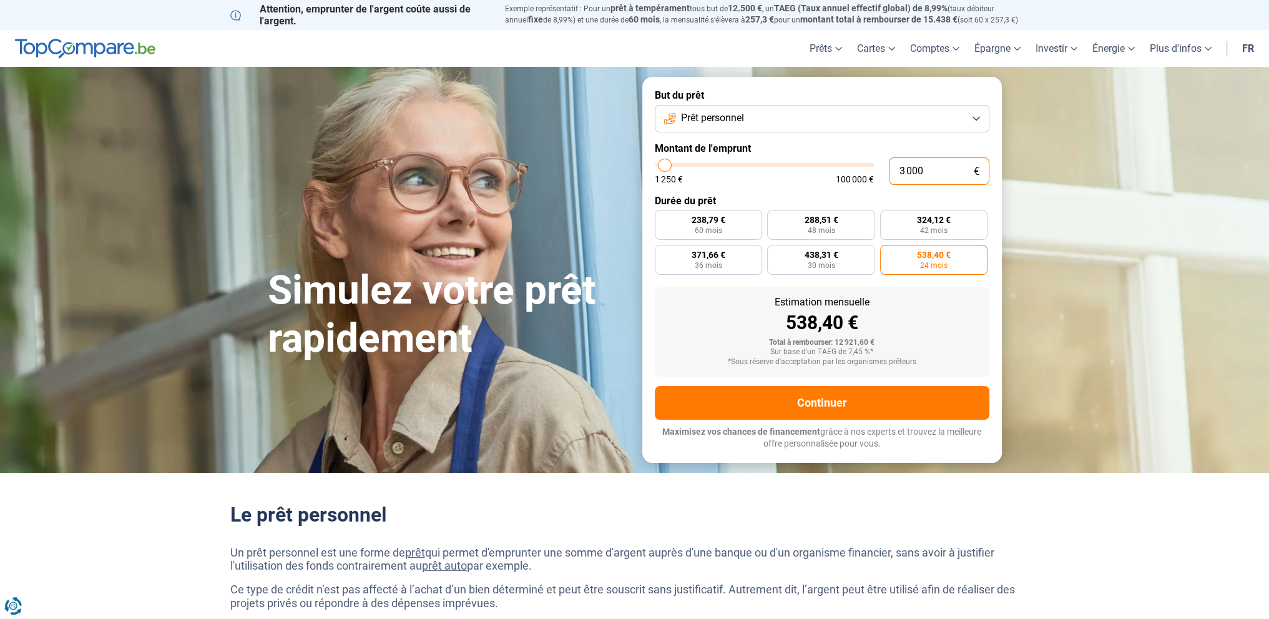
type input "30 000"
type input "30000"
type input "30 000"
radio input "false"
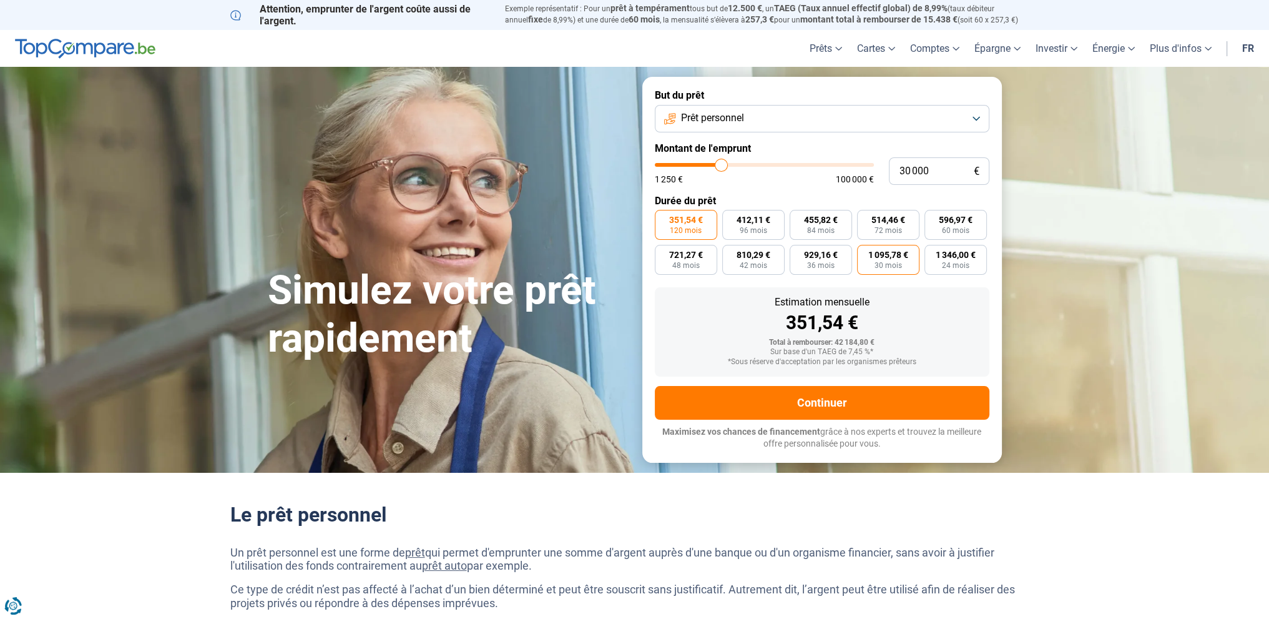
click at [892, 262] on span "30 mois" at bounding box center [888, 265] width 27 height 7
click at [865, 253] on input "1 095,78 € 30 mois" at bounding box center [861, 249] width 8 height 8
radio input "true"
click at [971, 334] on div "Estimation mensuelle 1 095,78 € Total à rembourser: 32 873,40 € Sur base d'un T…" at bounding box center [822, 331] width 335 height 89
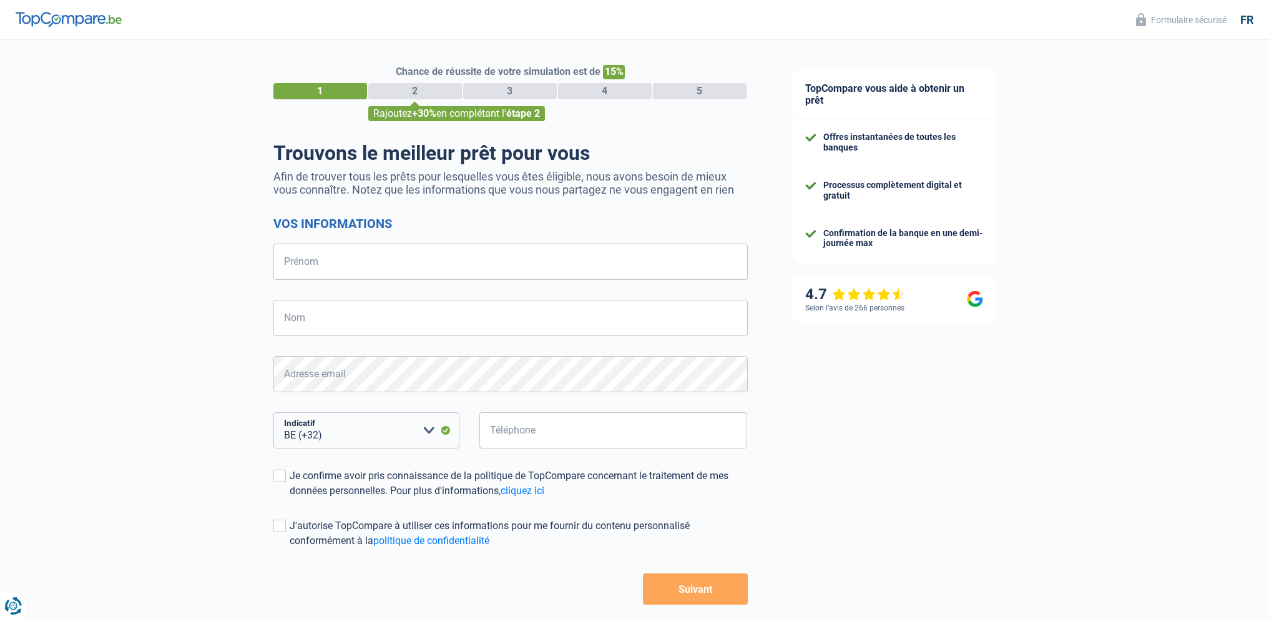
select select "32"
